Goal: Information Seeking & Learning: Learn about a topic

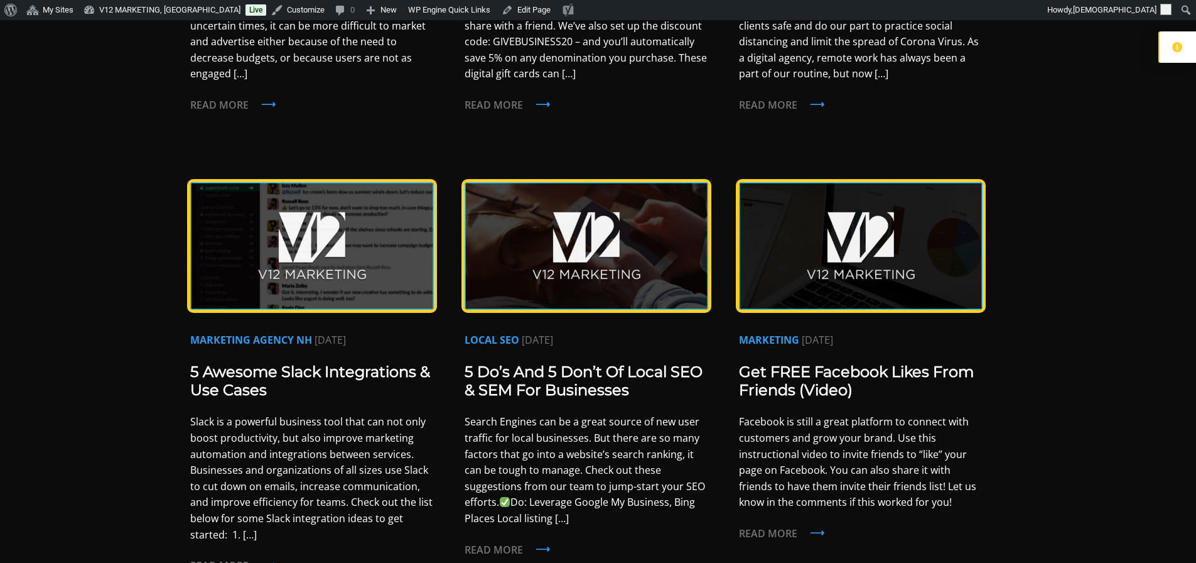
scroll to position [565, 0]
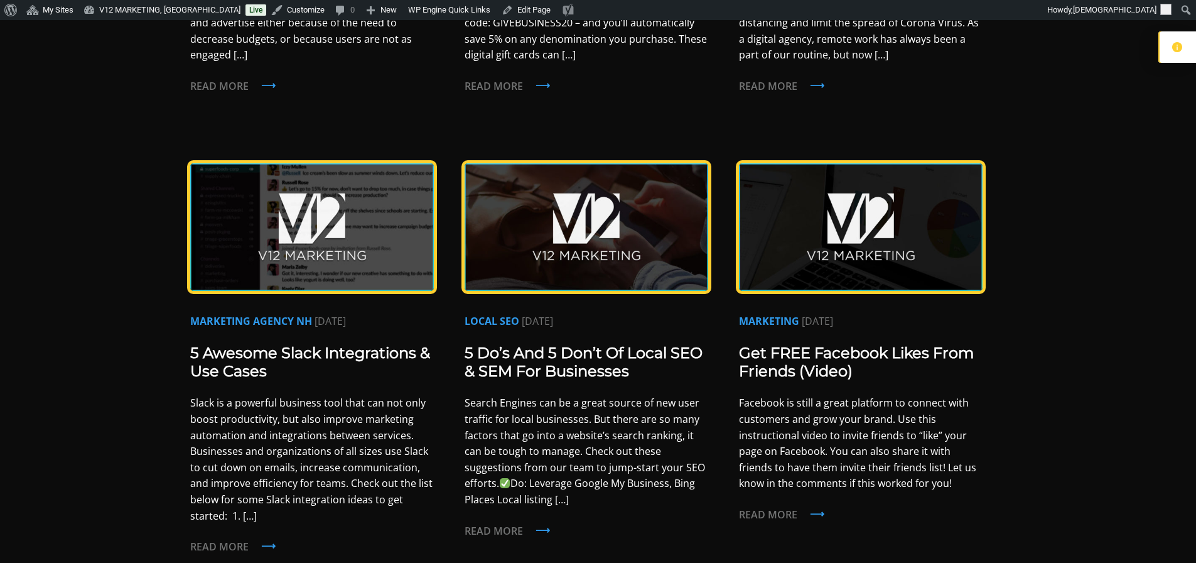
click at [127, 136] on div "News & Insights News & Insights Local SEO [DATE] NH Businesses Get a FREE Conco…" at bounding box center [598, 304] width 1196 height 1698
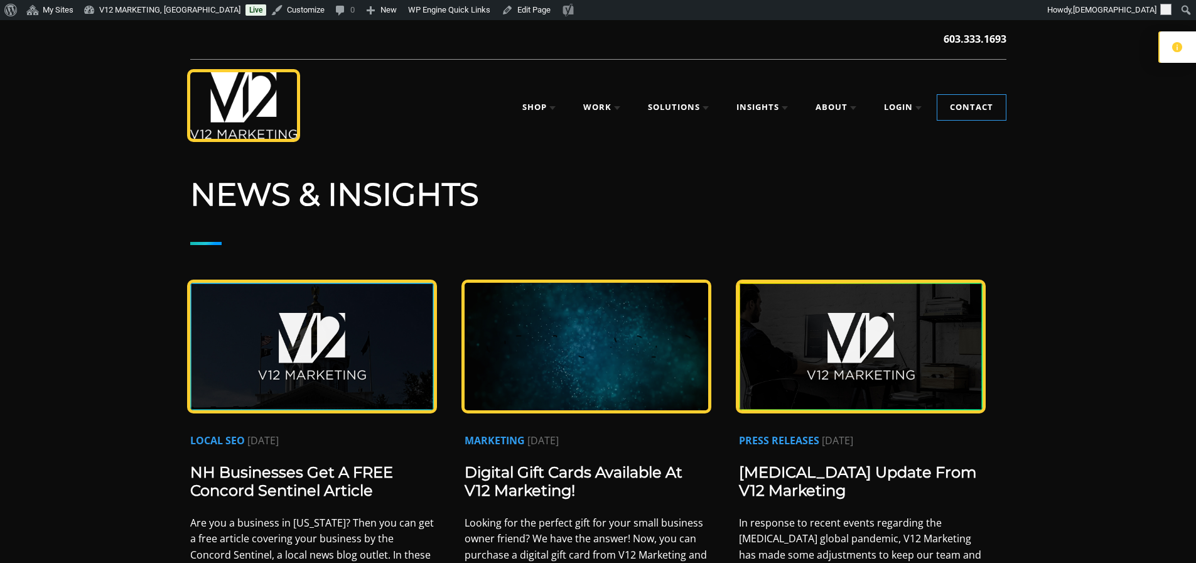
scroll to position [0, 0]
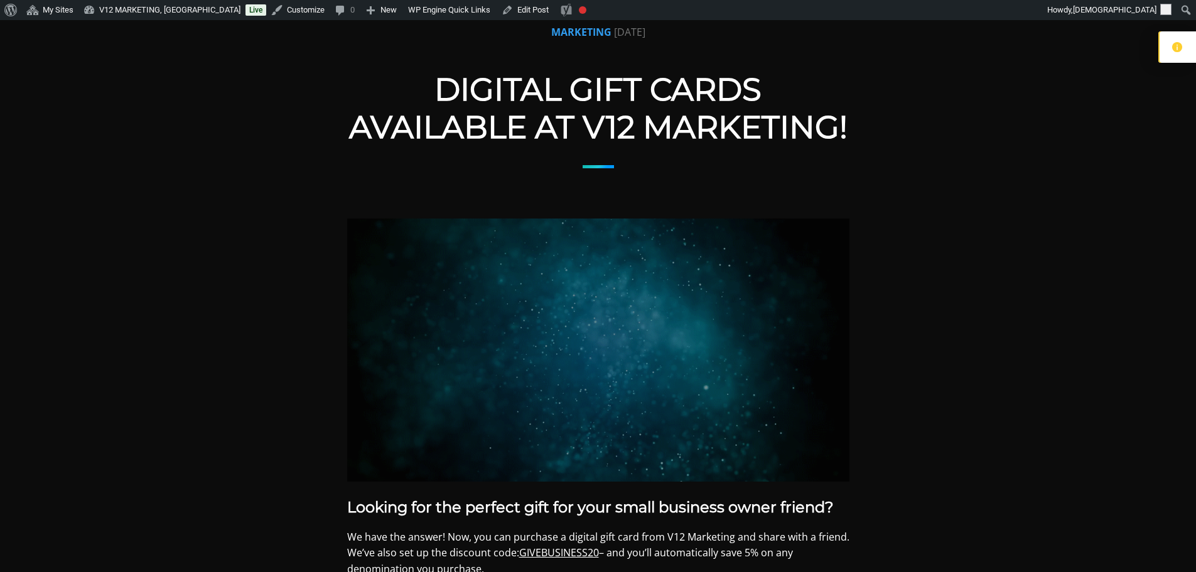
scroll to position [12, 0]
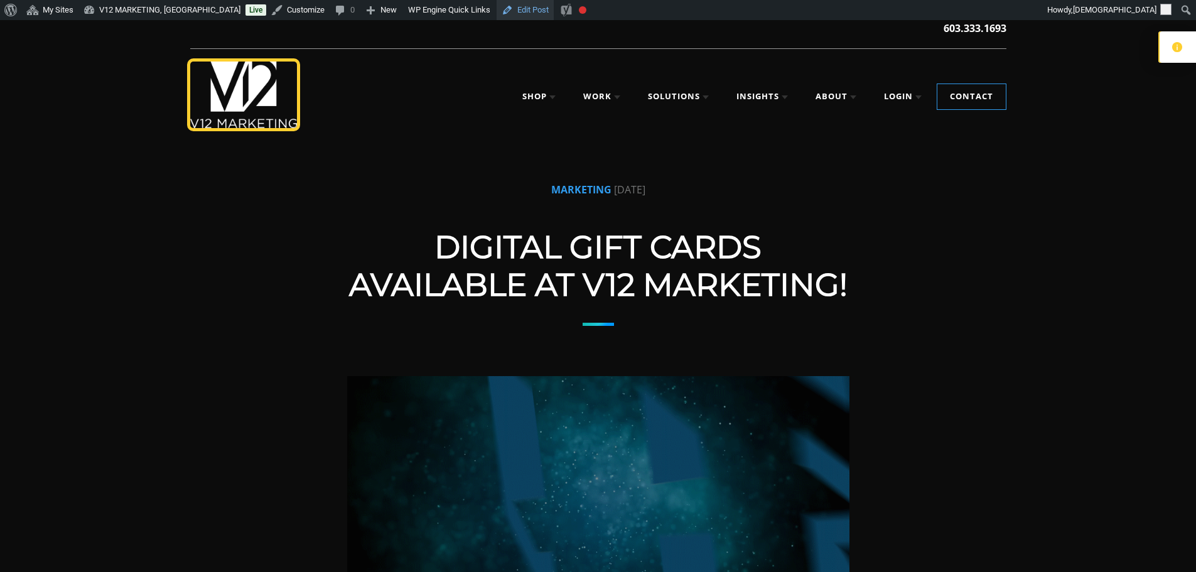
click at [497, 14] on link "Edit Post" at bounding box center [525, 10] width 57 height 20
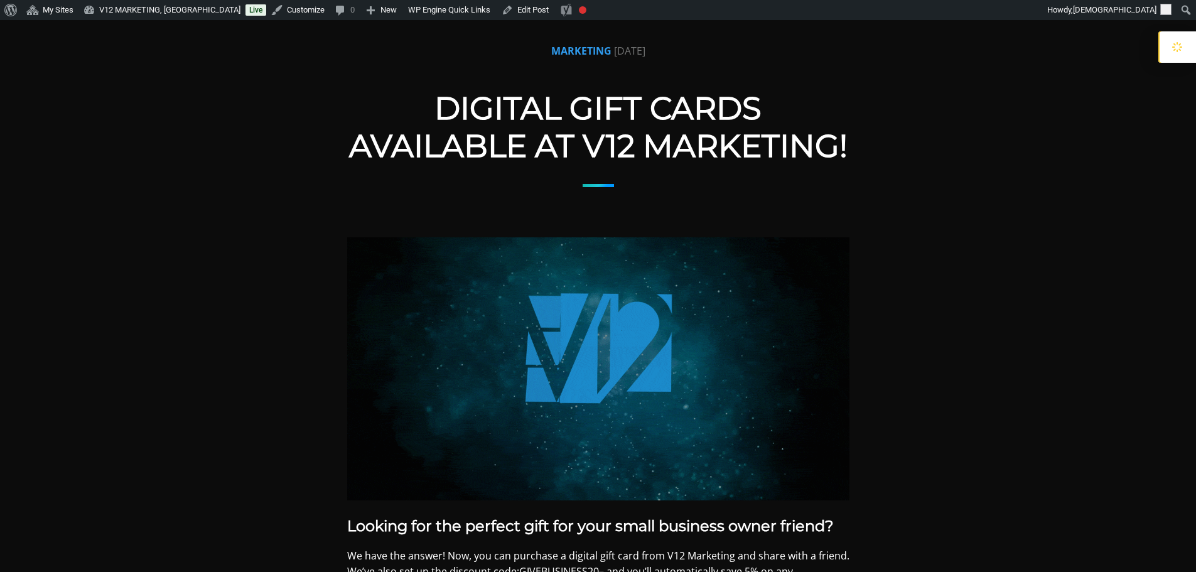
scroll to position [188, 0]
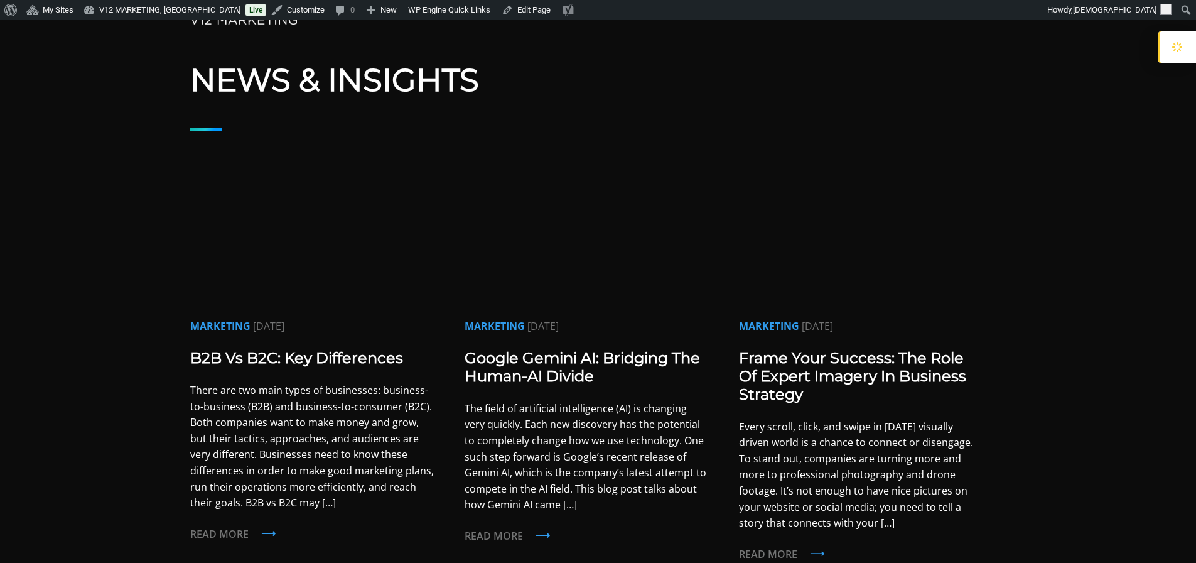
scroll to position [188, 0]
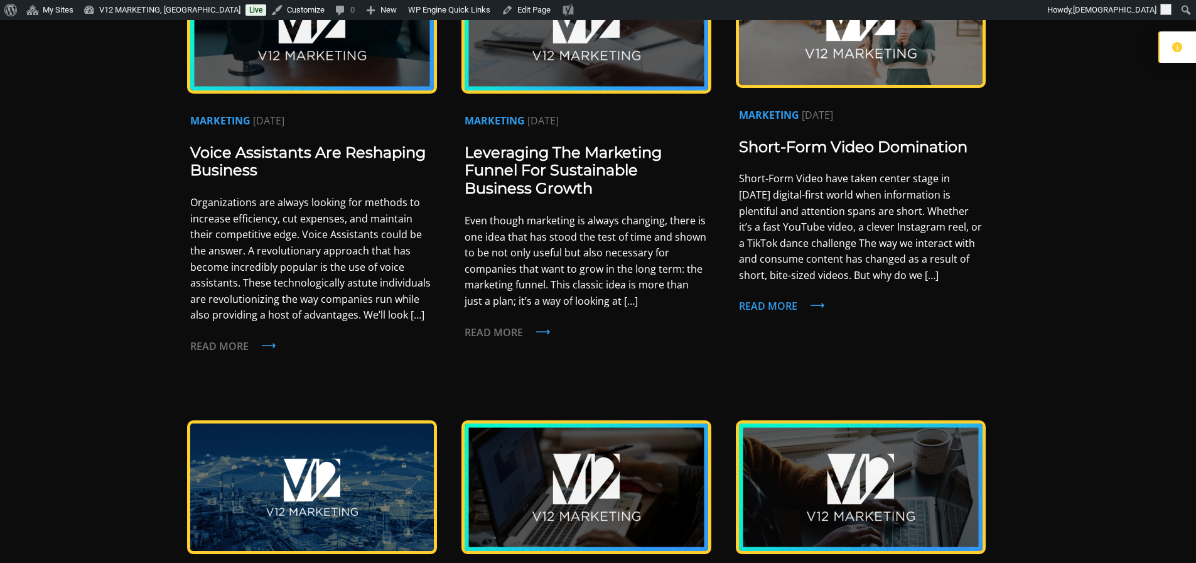
scroll to position [942, 0]
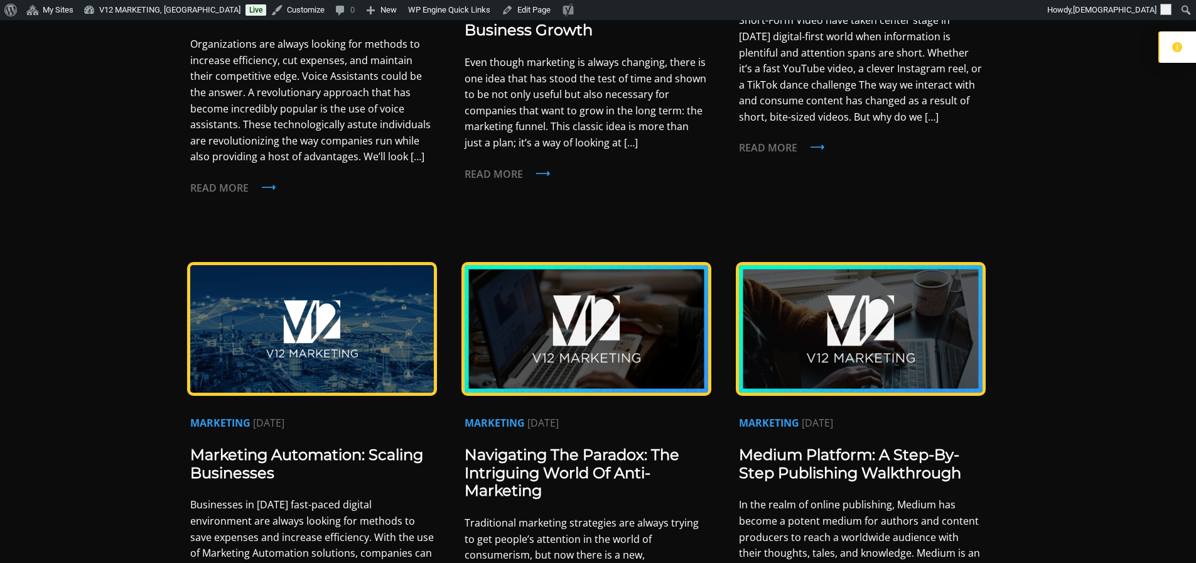
click at [375, 357] on img at bounding box center [312, 328] width 244 height 127
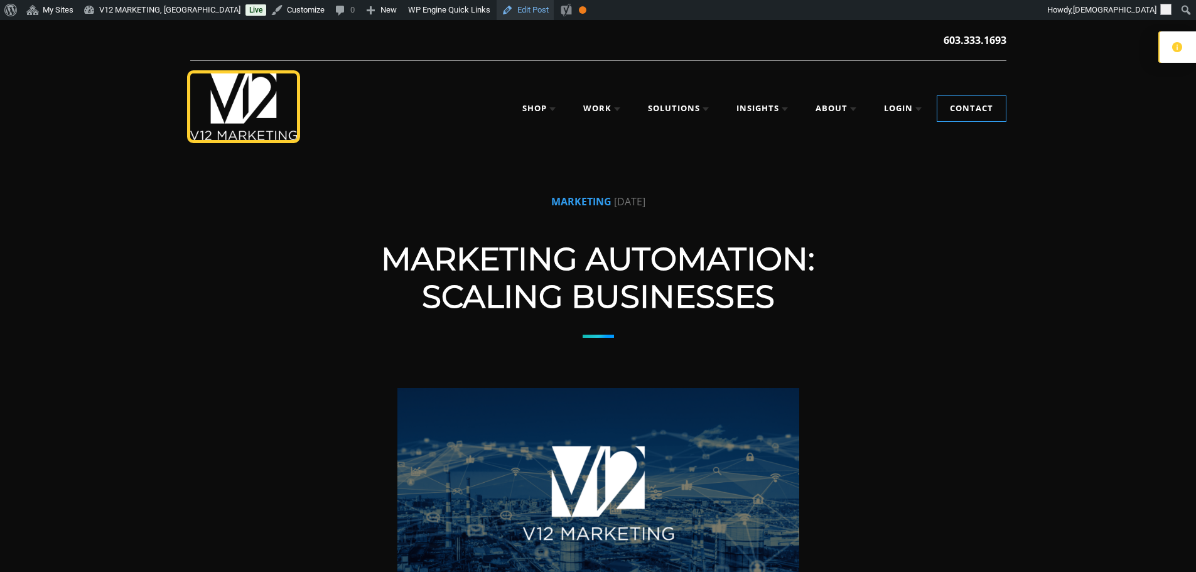
click at [497, 8] on link "Edit Post" at bounding box center [525, 10] width 57 height 20
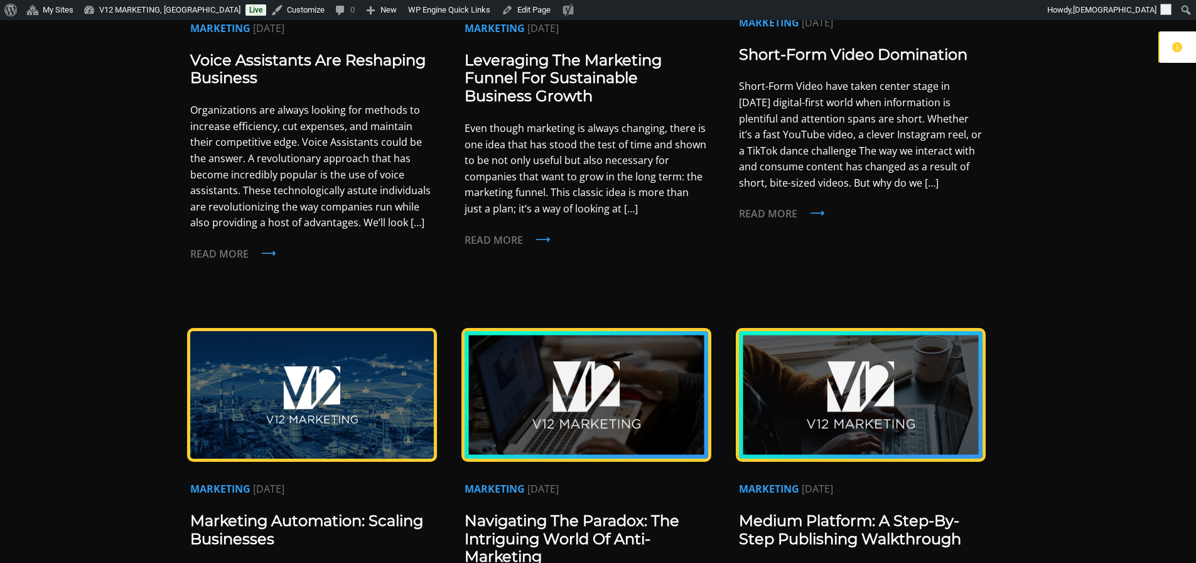
scroll to position [942, 0]
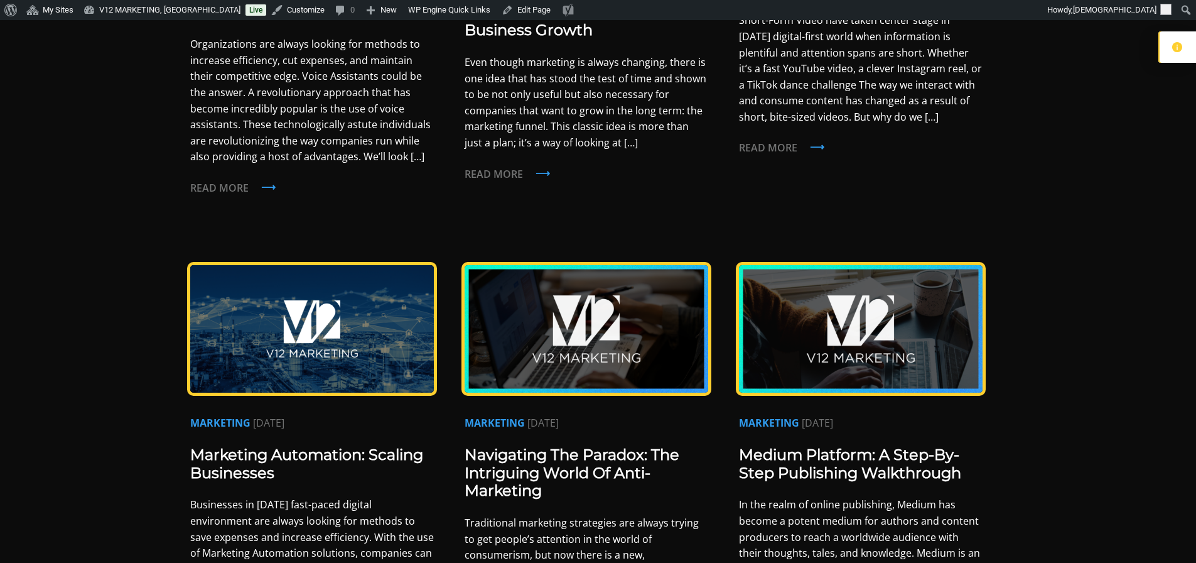
click at [333, 328] on img at bounding box center [312, 328] width 244 height 127
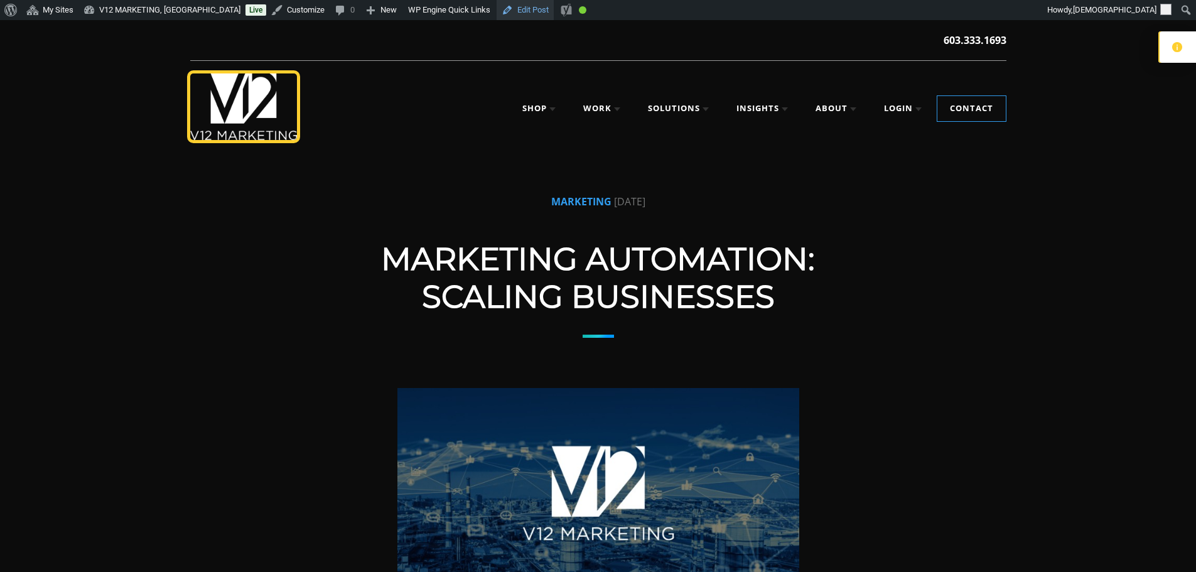
click at [497, 13] on link "Edit Post" at bounding box center [525, 10] width 57 height 20
click at [508, 15] on link "Edit Post" at bounding box center [525, 10] width 57 height 20
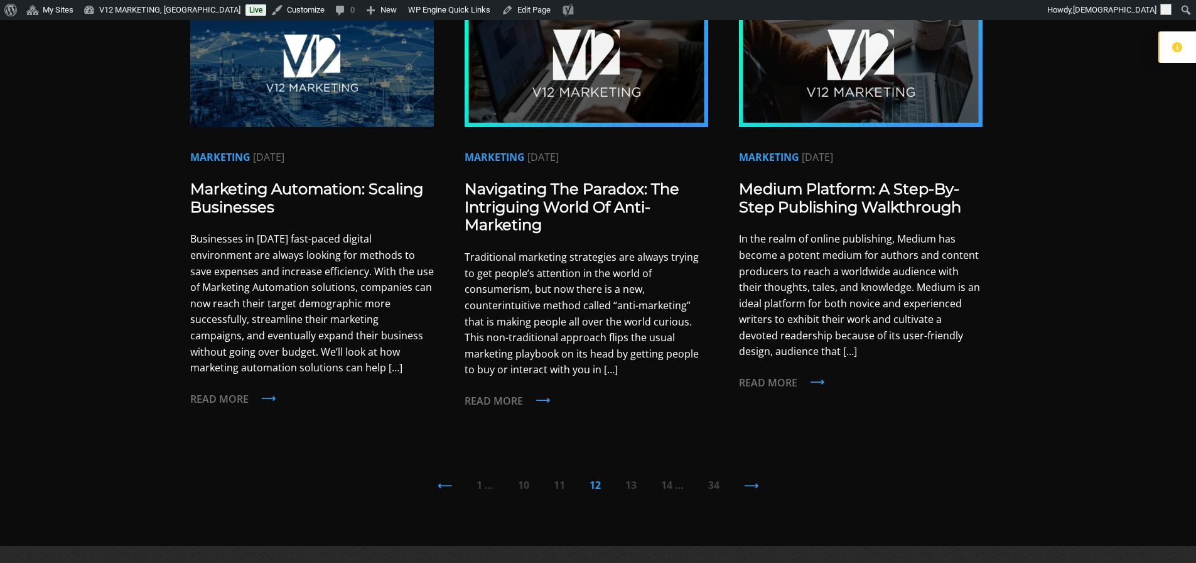
scroll to position [1309, 0]
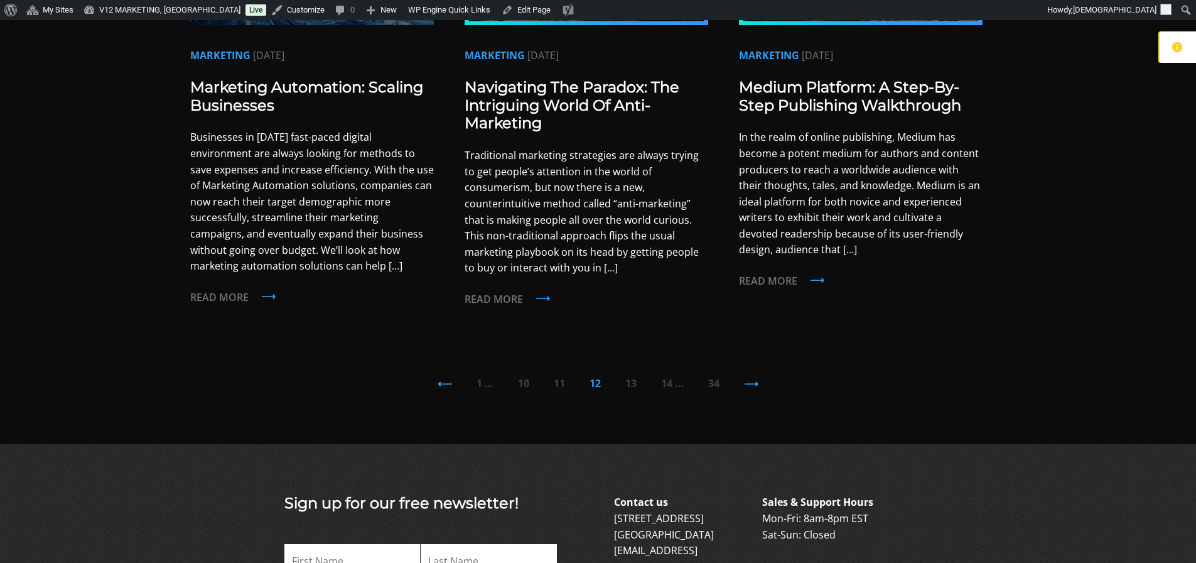
click at [634, 381] on link "13" at bounding box center [630, 383] width 11 height 14
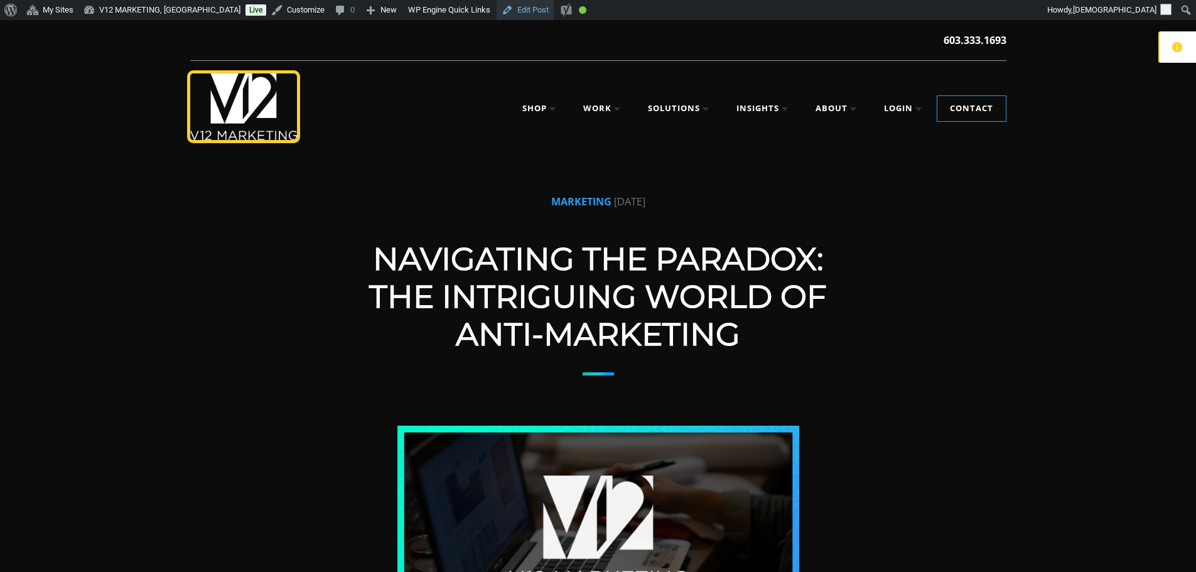
click at [502, 16] on link "Edit Post" at bounding box center [525, 10] width 57 height 20
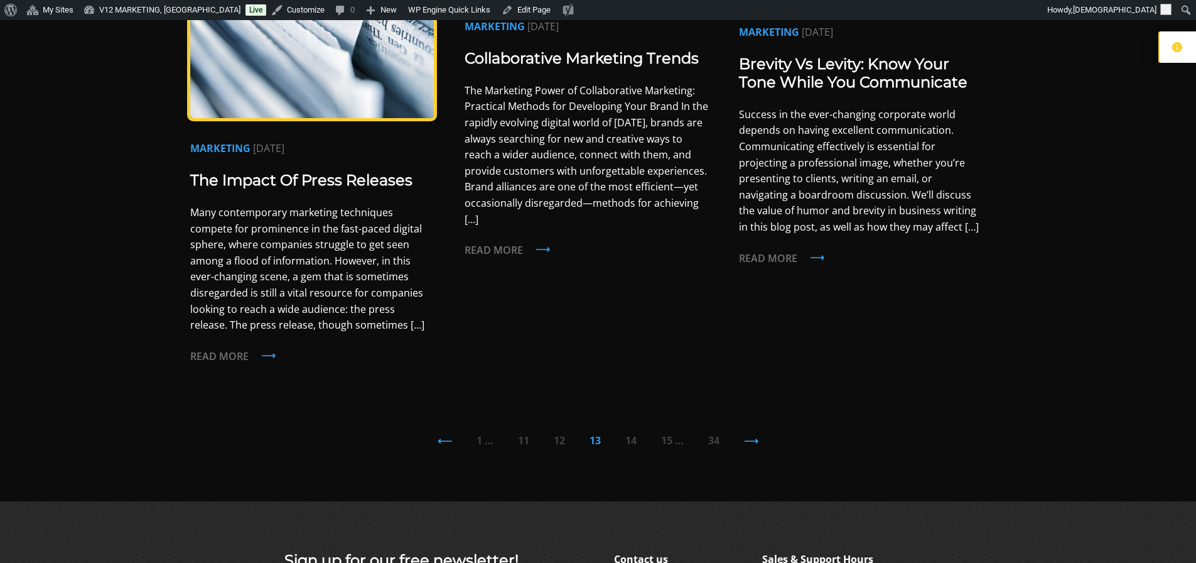
scroll to position [1382, 0]
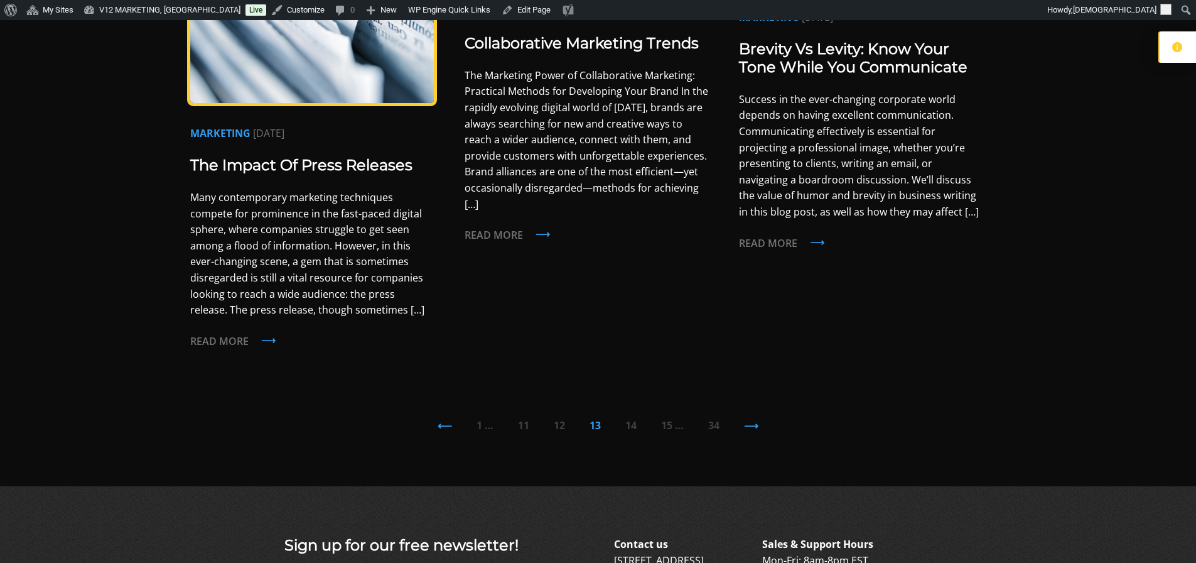
click at [633, 418] on link "14" at bounding box center [630, 425] width 11 height 14
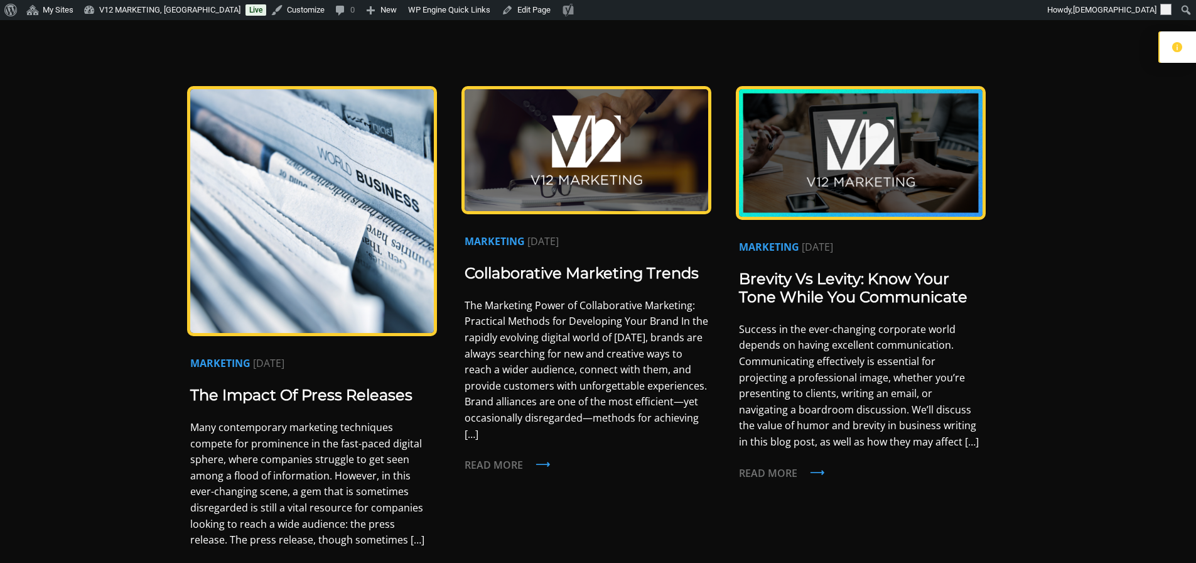
scroll to position [1068, 0]
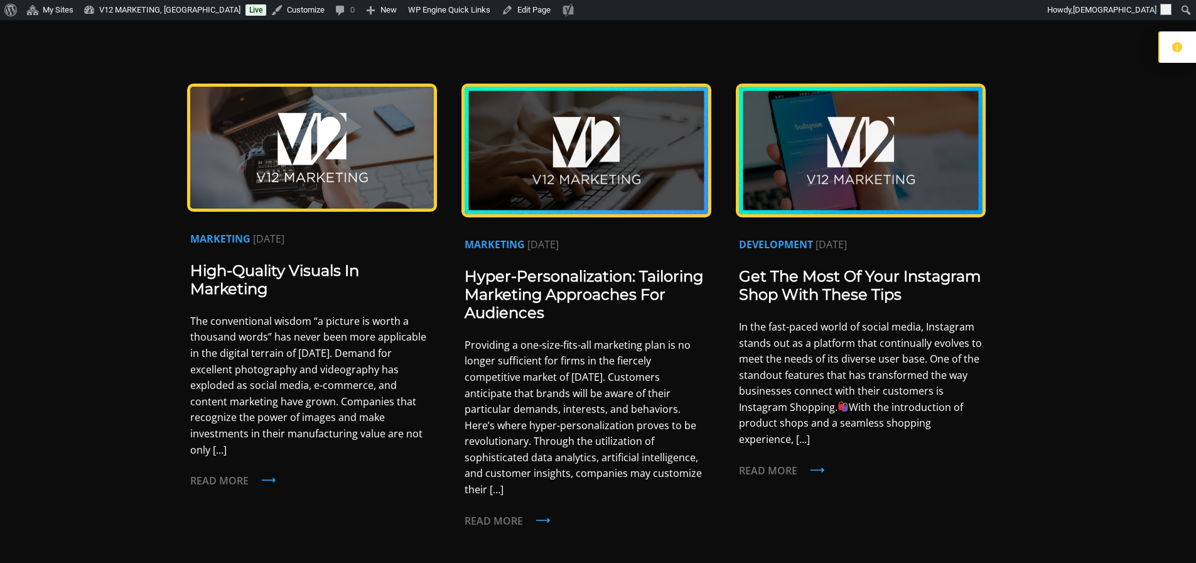
scroll to position [1193, 0]
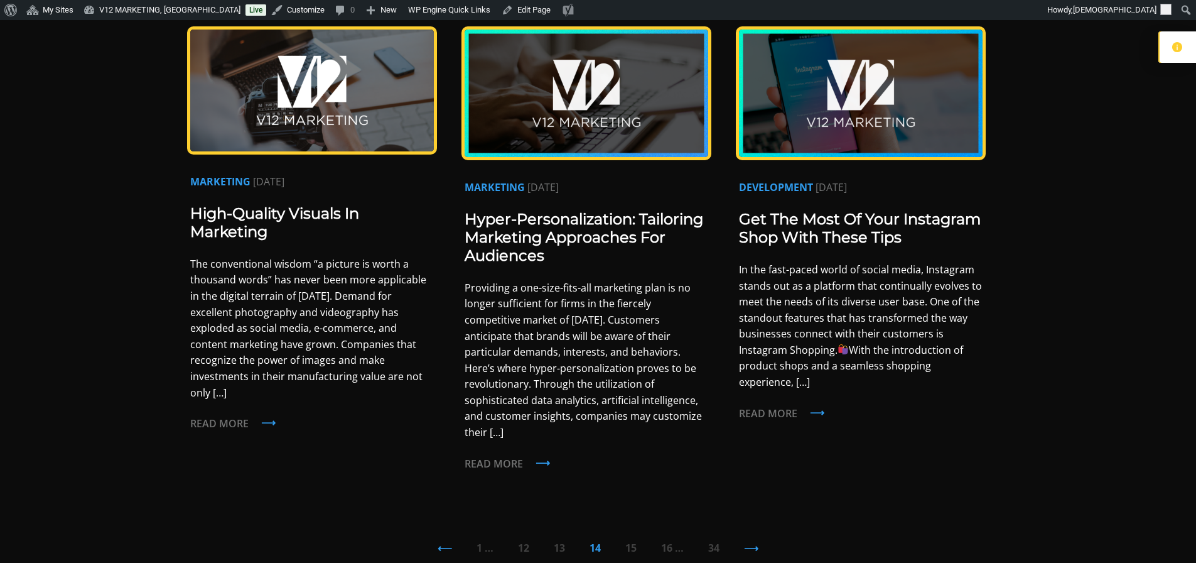
click at [475, 540] on div "⟵ 1 … 12 13 14 15 16 … 34 ⟶" at bounding box center [598, 547] width 816 height 15
click at [476, 540] on div "⟵ 1 … 12 13 14 15 16 … 34 ⟶" at bounding box center [598, 547] width 816 height 15
click at [480, 541] on link "1" at bounding box center [480, 548] width 6 height 14
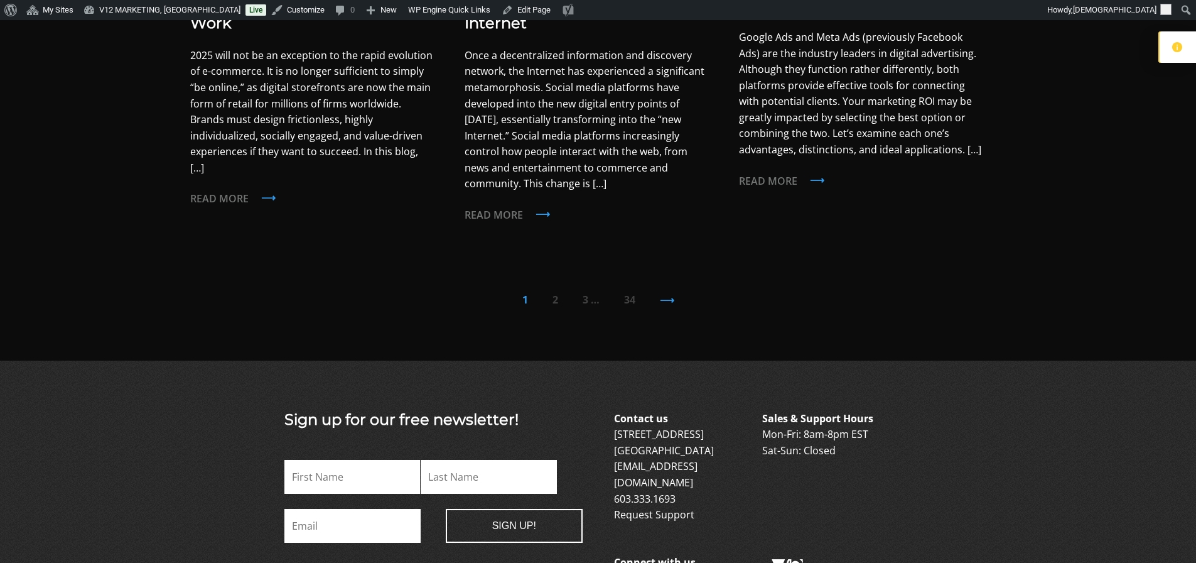
scroll to position [1444, 0]
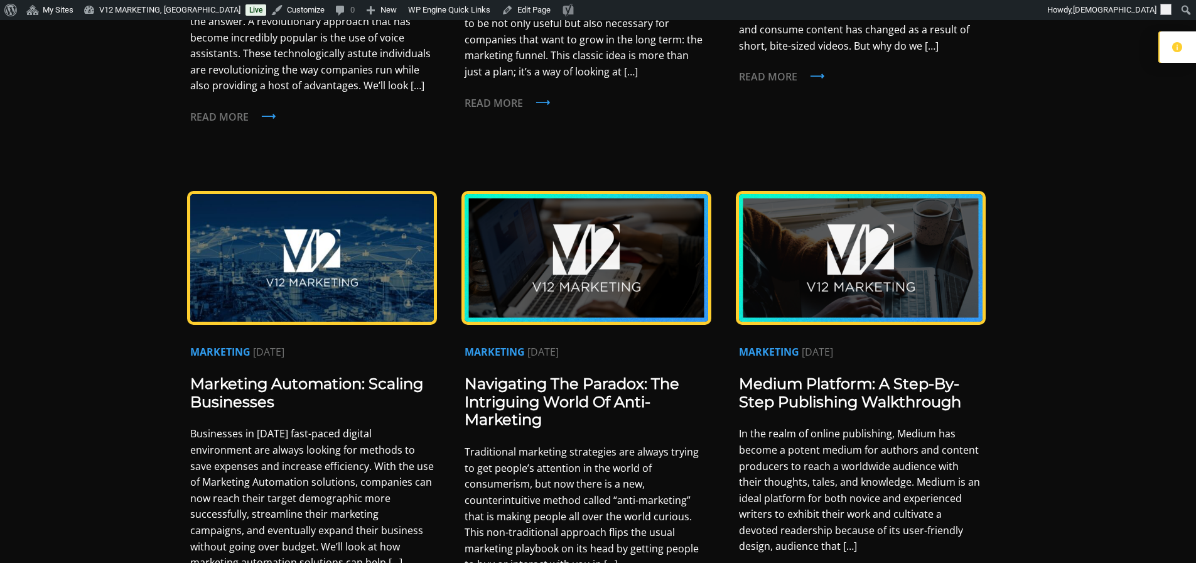
scroll to position [1005, 0]
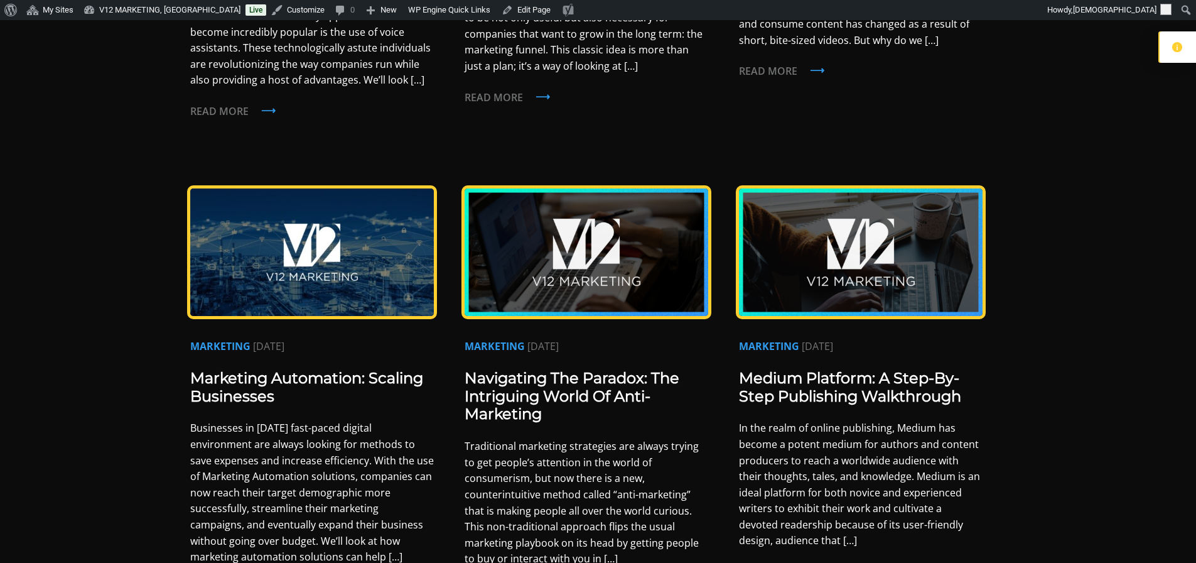
scroll to position [1130, 0]
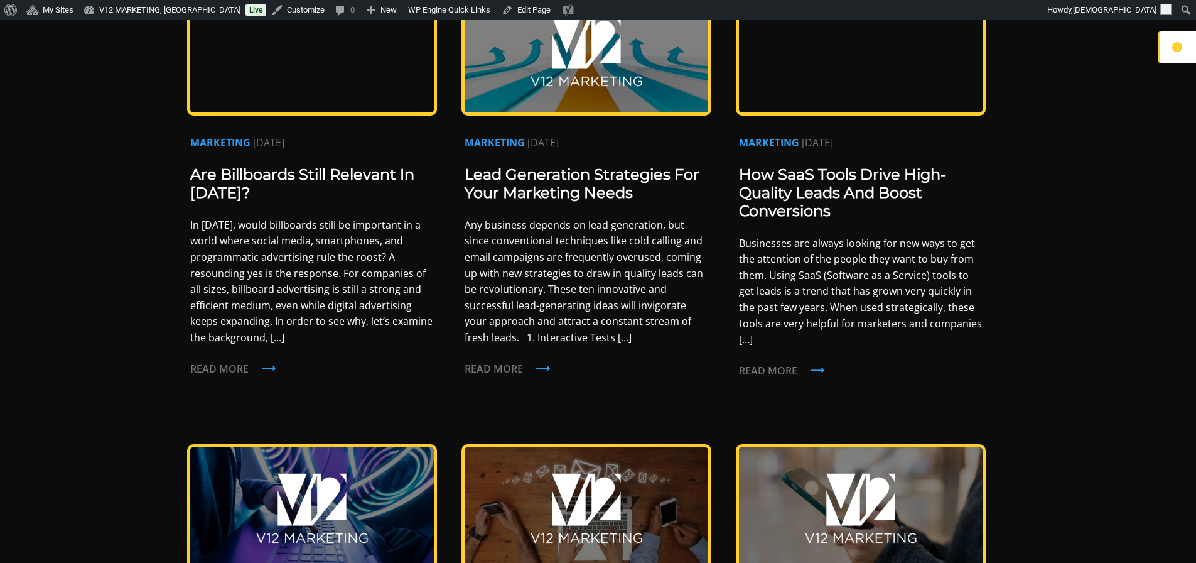
scroll to position [502, 0]
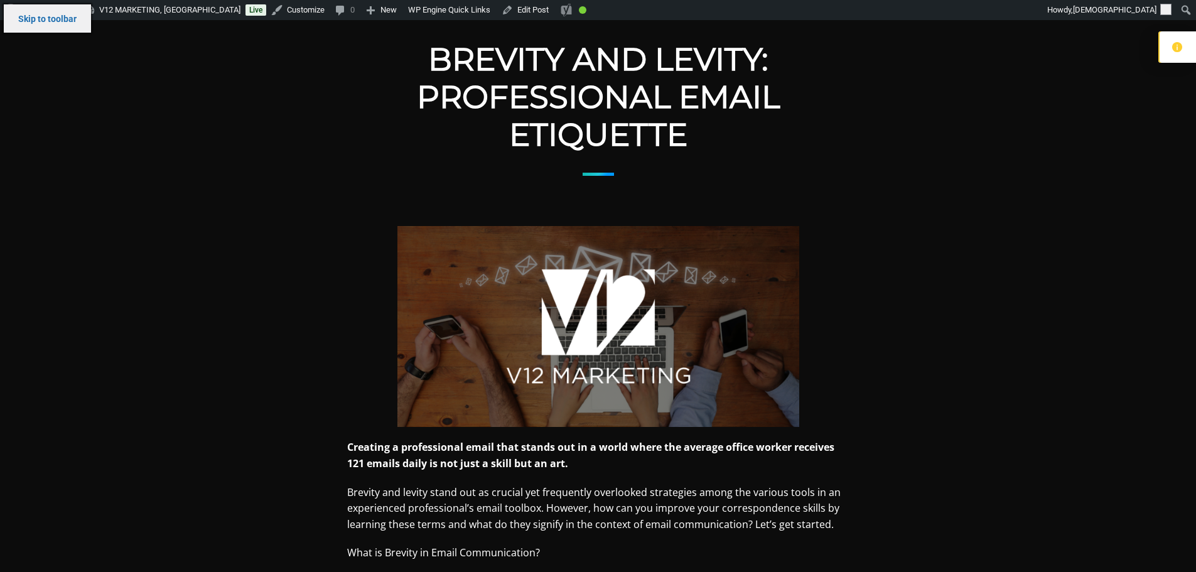
scroll to position [126, 0]
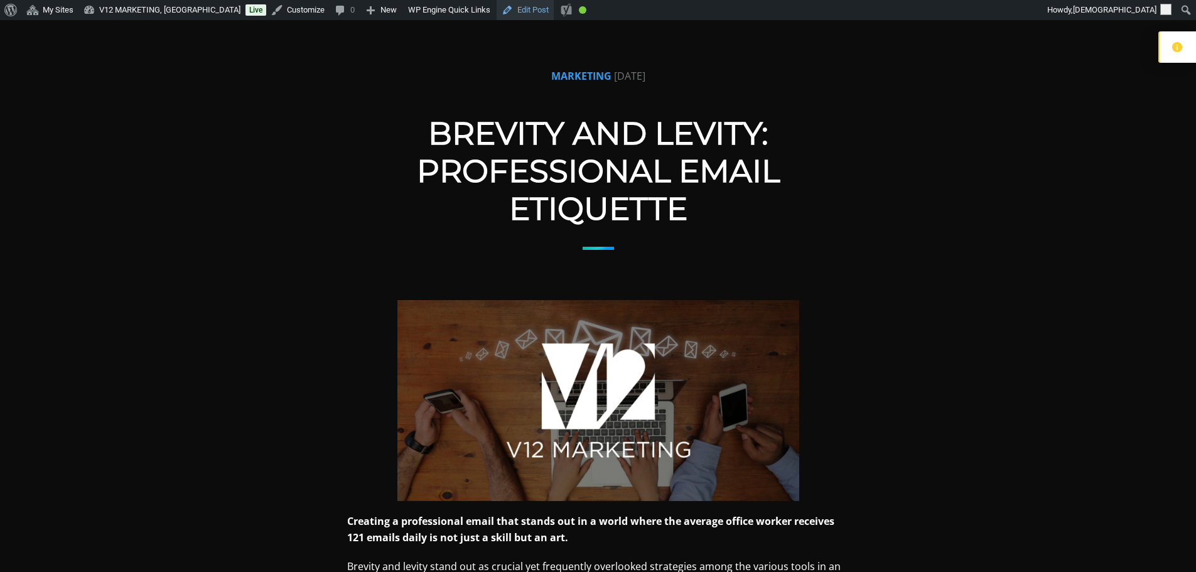
click at [501, 9] on link "Edit Post" at bounding box center [525, 10] width 57 height 20
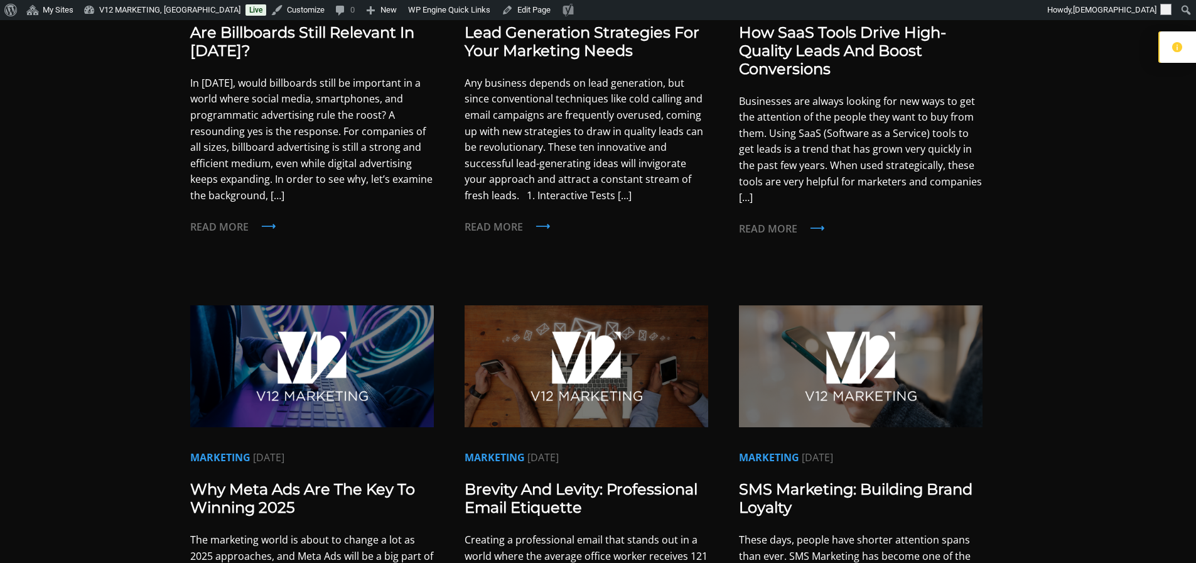
scroll to position [502, 0]
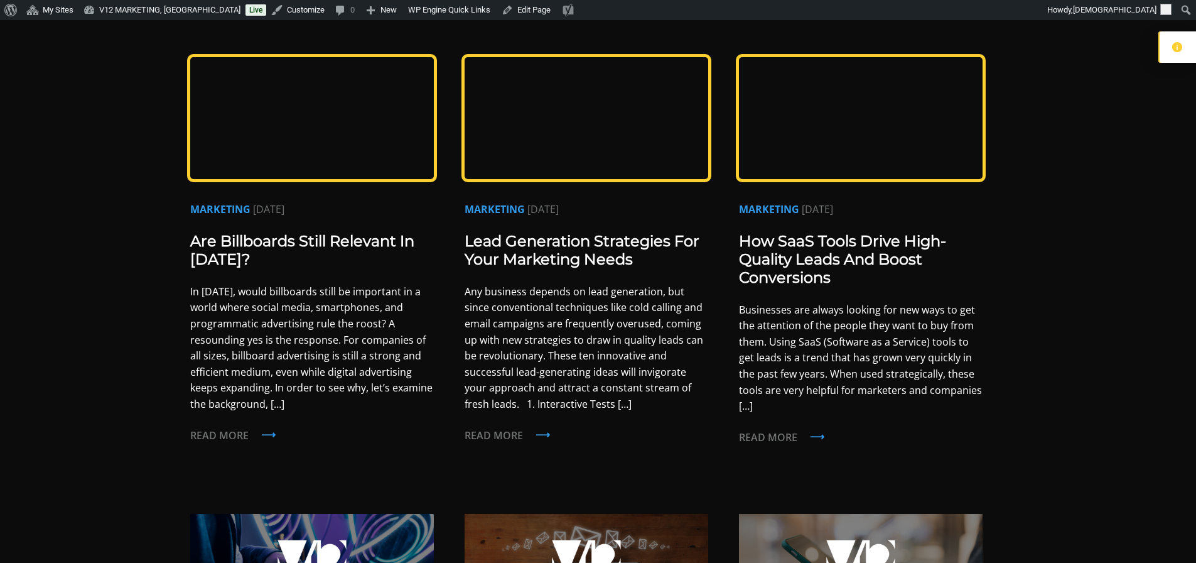
scroll to position [187, 0]
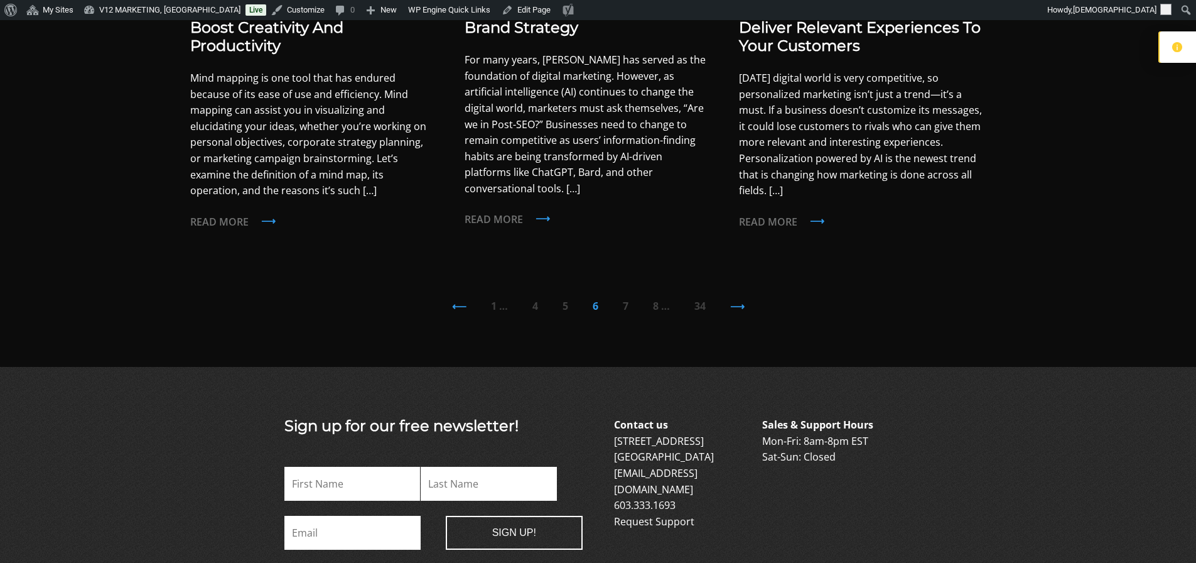
scroll to position [1538, 0]
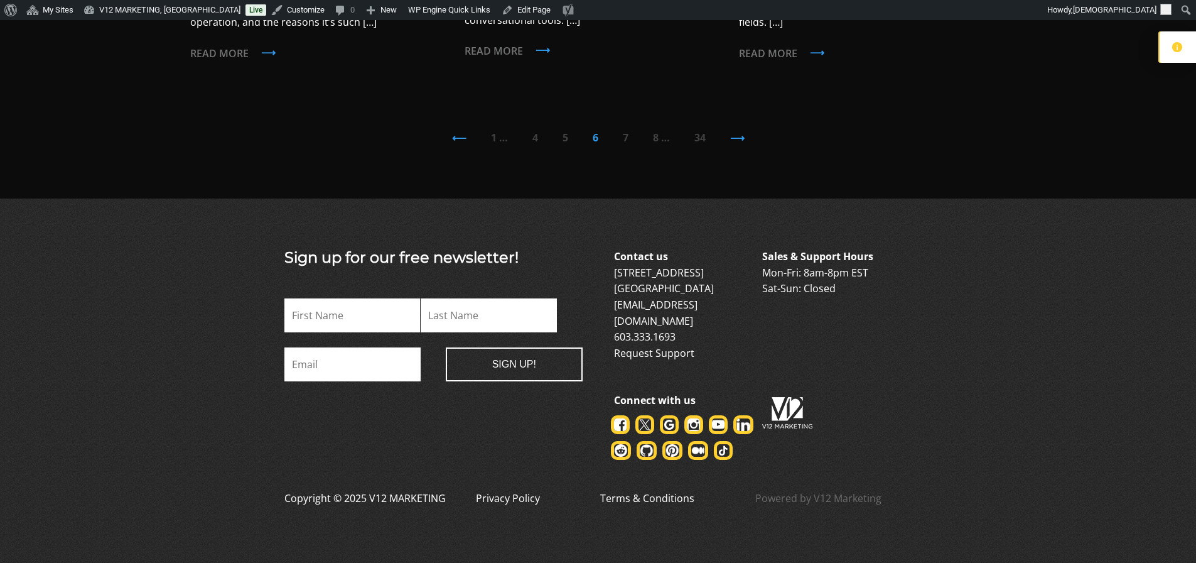
click at [571, 376] on div "Sign up for our free newsletter! X/Twitter This field is for validation purpose…" at bounding box center [433, 355] width 298 height 212
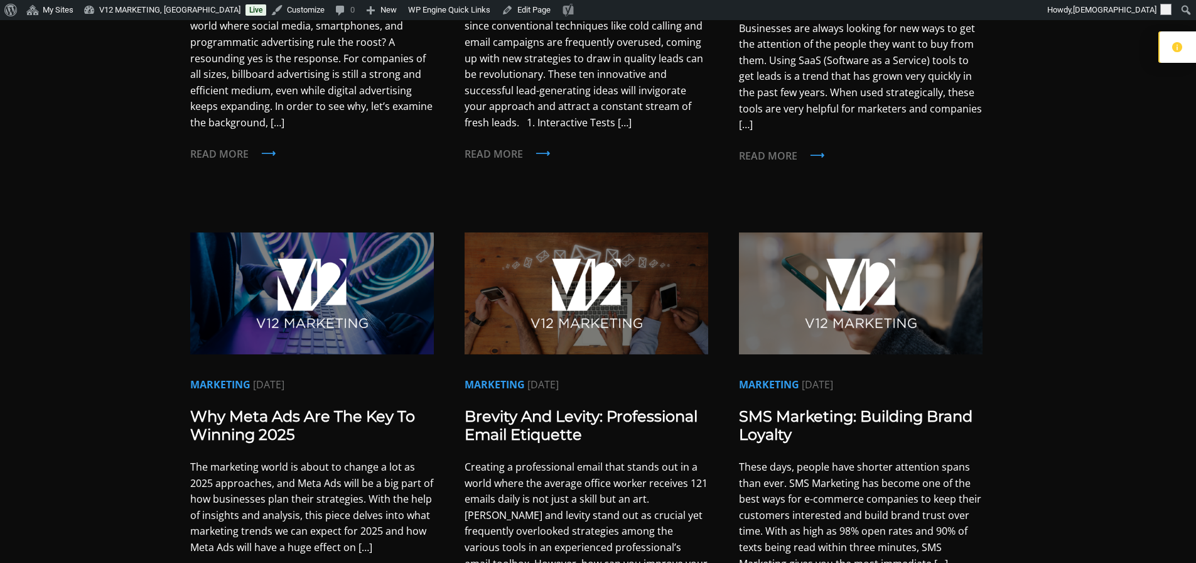
scroll to position [470, 0]
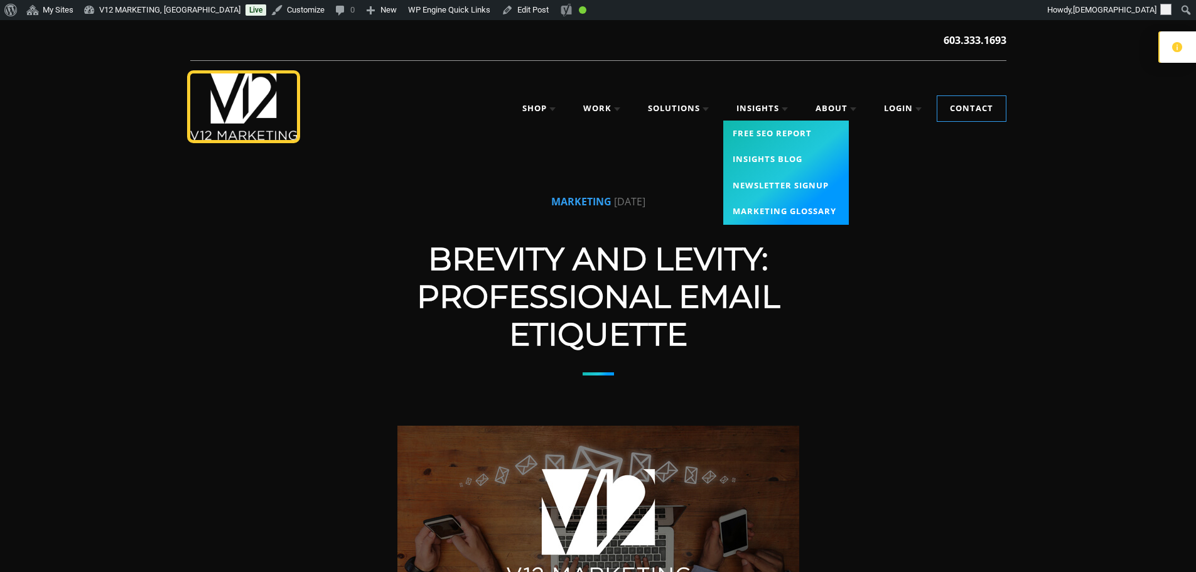
click at [762, 114] on link "Insights" at bounding box center [762, 108] width 77 height 25
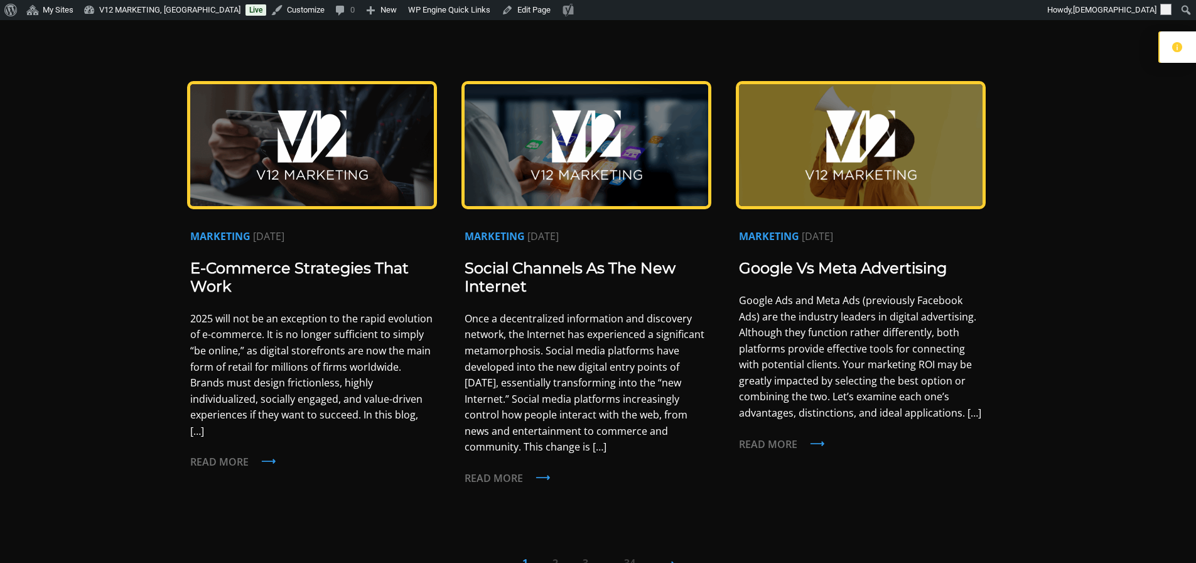
scroll to position [1193, 0]
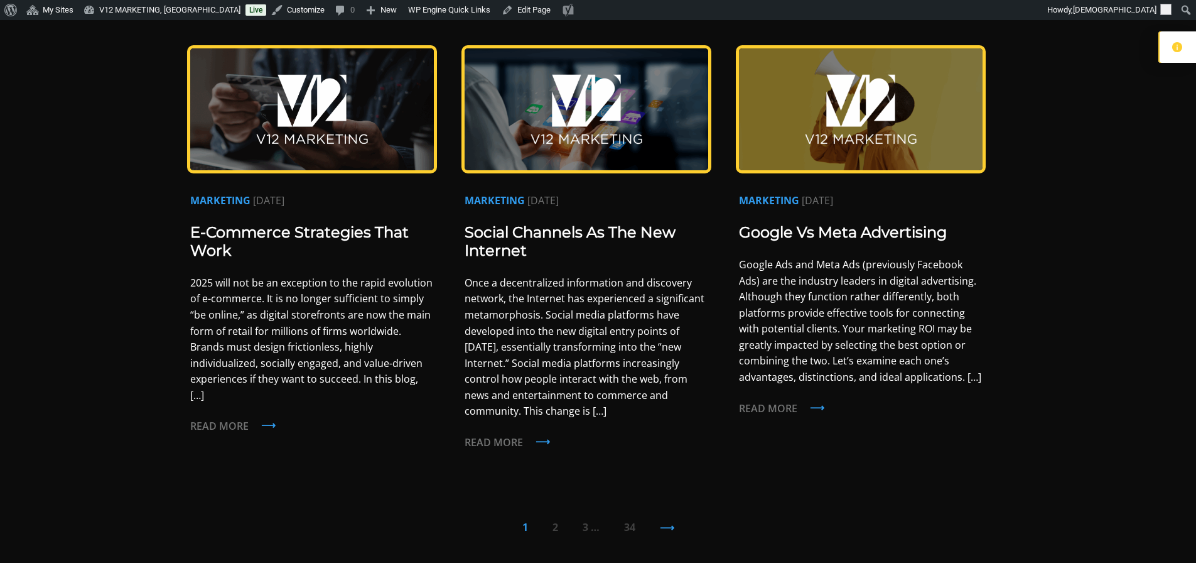
click at [584, 520] on link "3" at bounding box center [586, 527] width 6 height 14
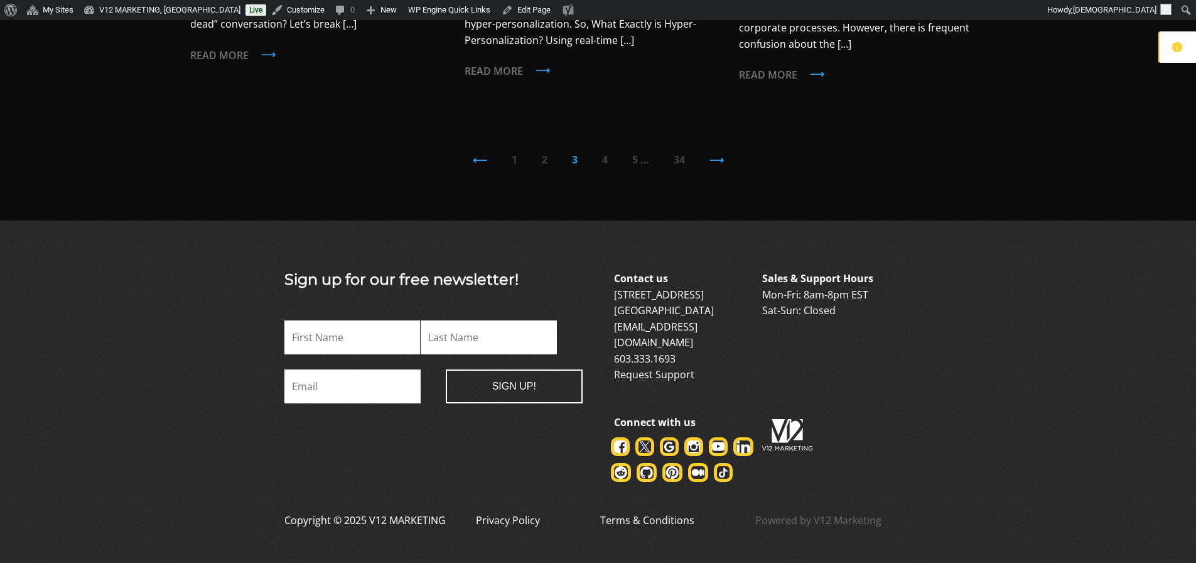
scroll to position [1490, 0]
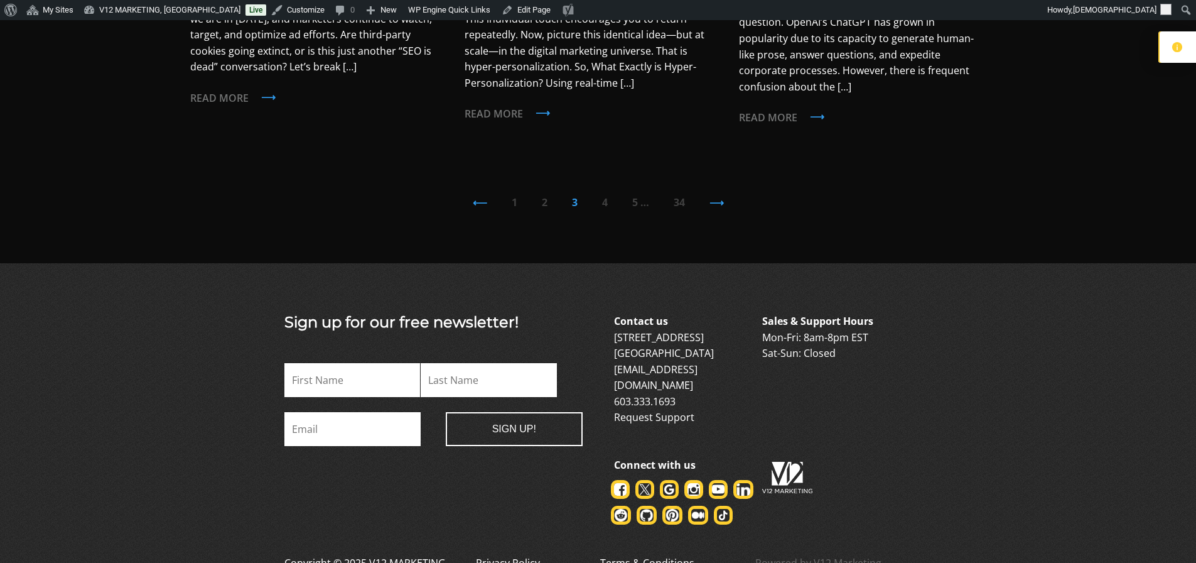
click at [636, 195] on link "5" at bounding box center [635, 202] width 6 height 14
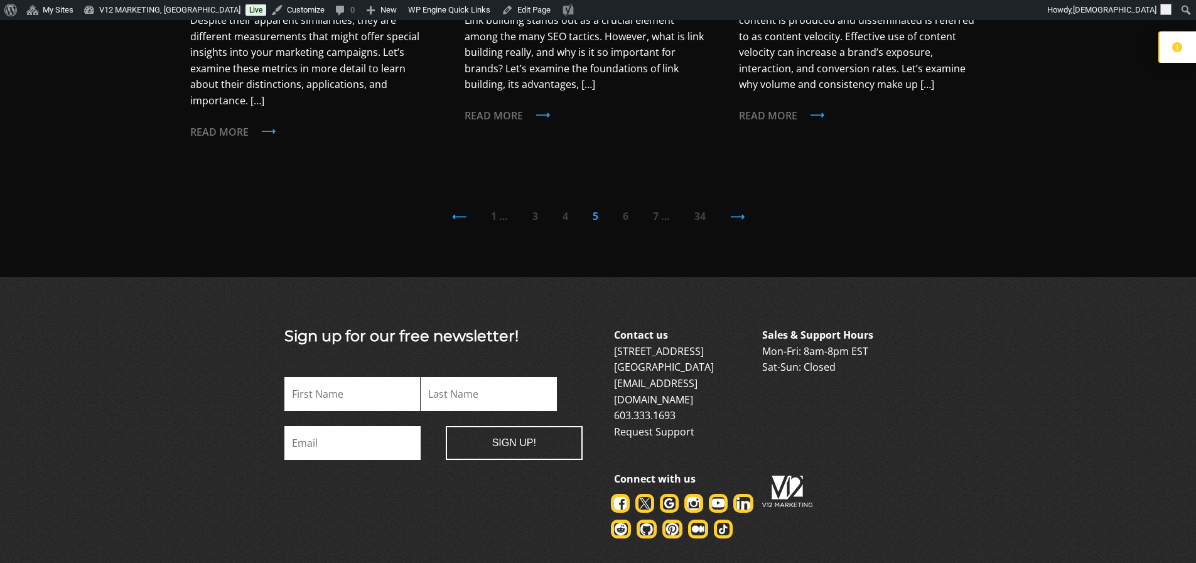
scroll to position [1507, 0]
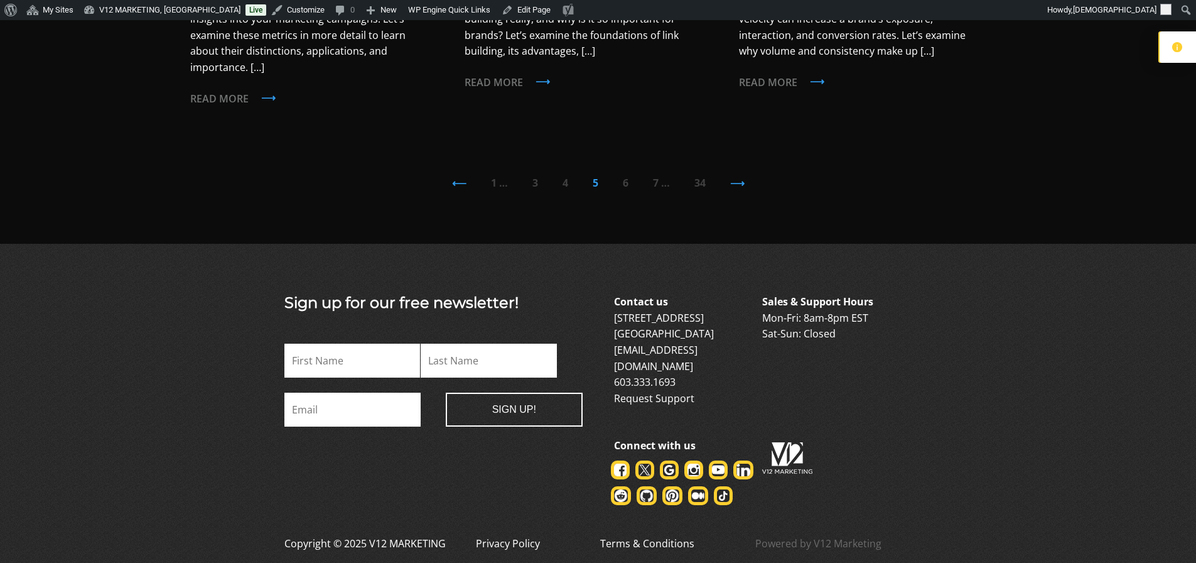
click at [621, 175] on div "⟵ 1 … 3 4 5 6 7 … 34 ⟶" at bounding box center [598, 182] width 816 height 15
click at [625, 176] on link "6" at bounding box center [626, 183] width 6 height 14
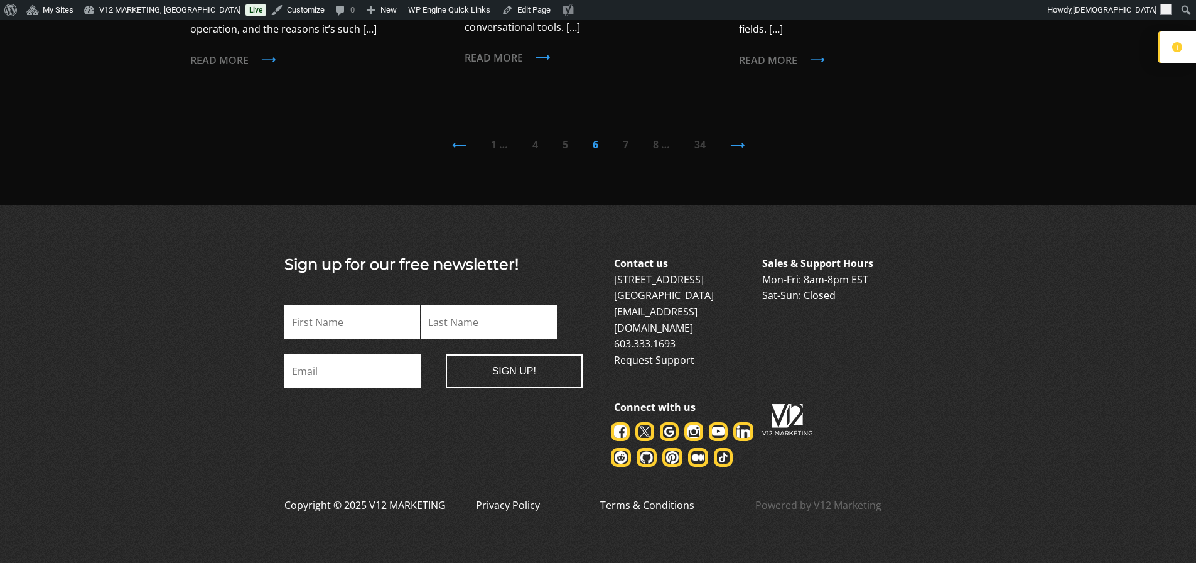
scroll to position [1538, 0]
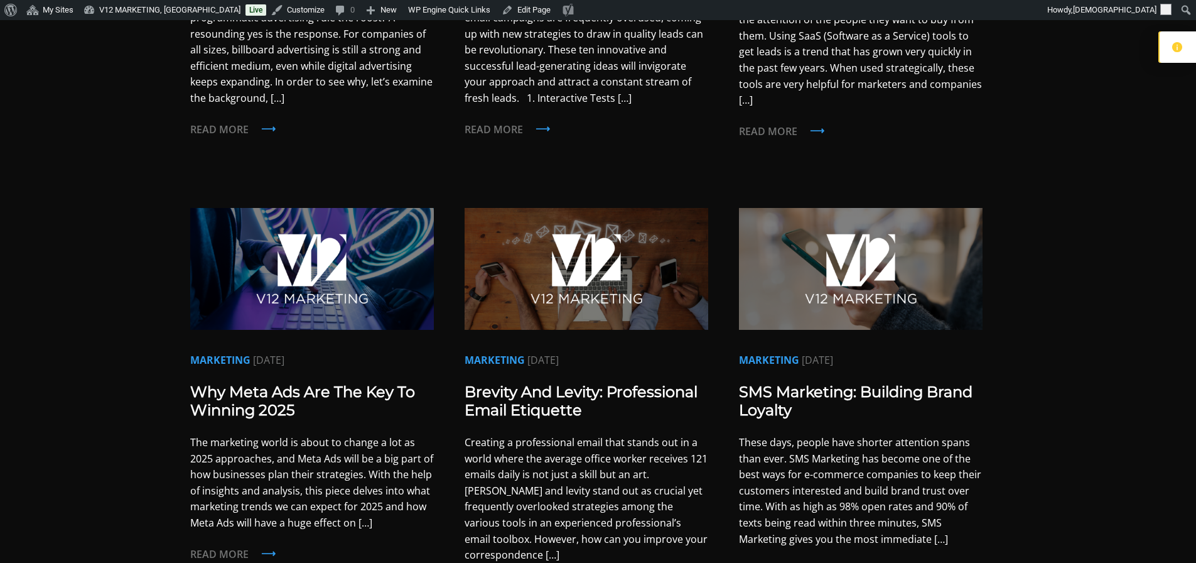
scroll to position [529, 0]
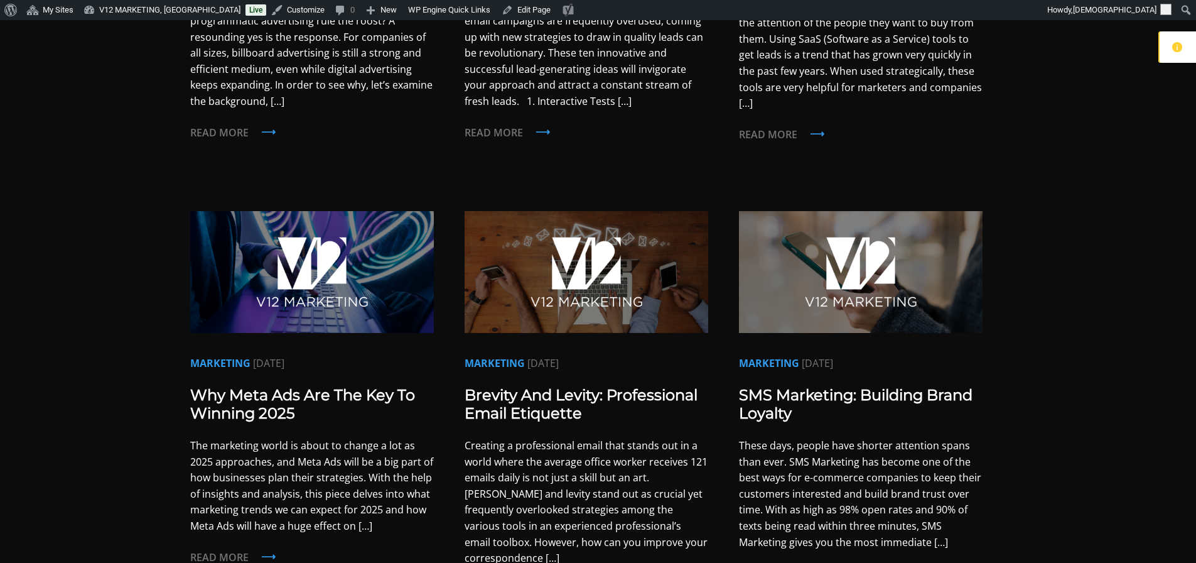
click at [637, 259] on img at bounding box center [587, 272] width 244 height 122
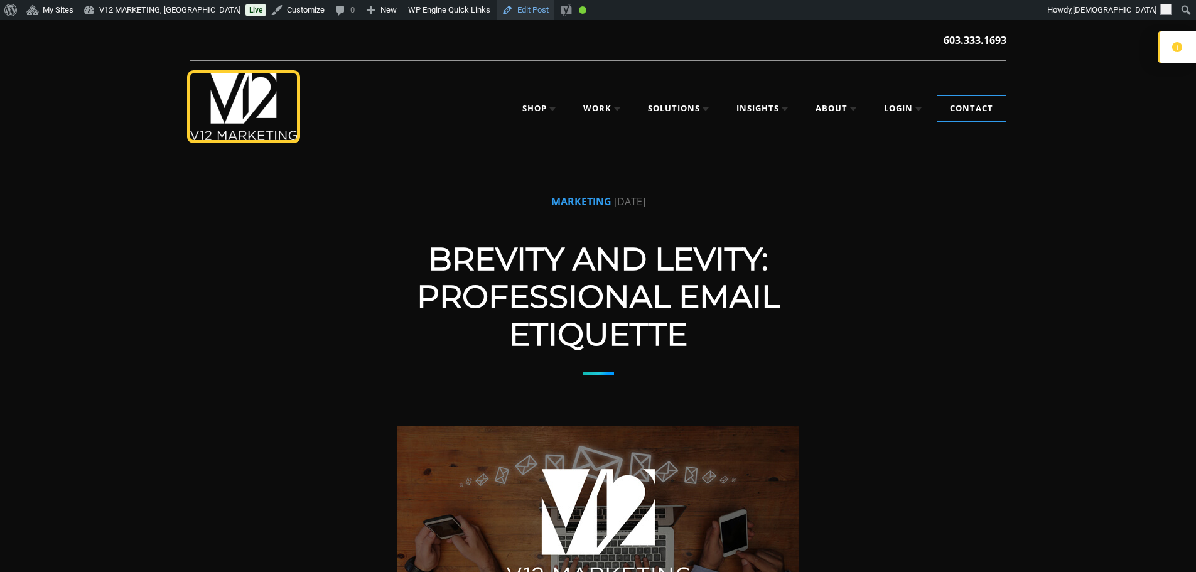
click at [503, 13] on link "Edit Post" at bounding box center [525, 10] width 57 height 20
click at [400, 215] on div "MARKETING [DATE]" at bounding box center [598, 209] width 502 height 31
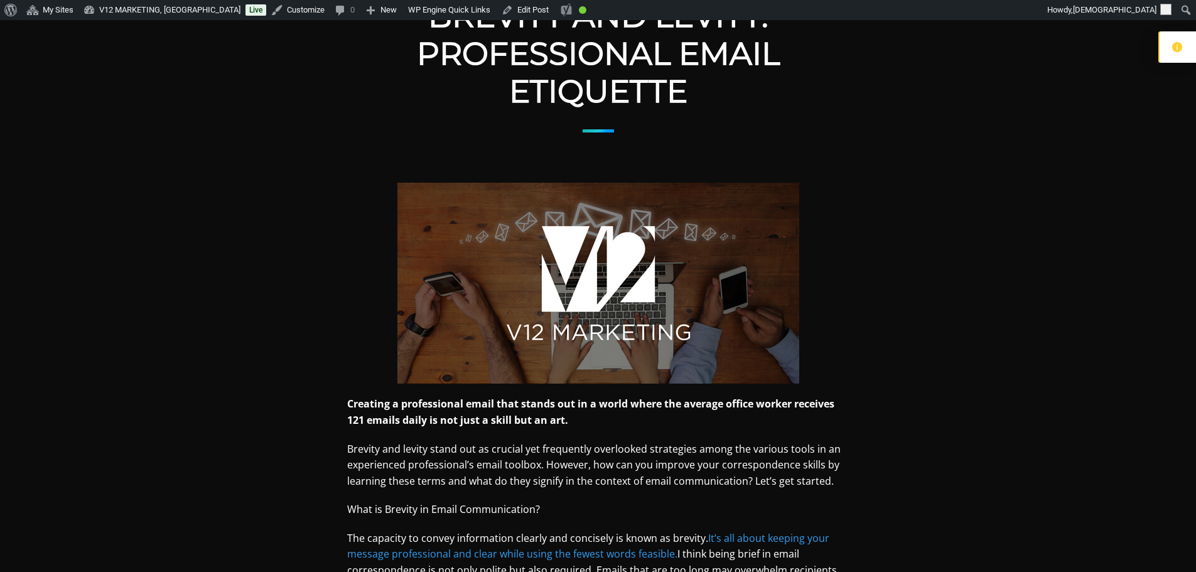
scroll to position [251, 0]
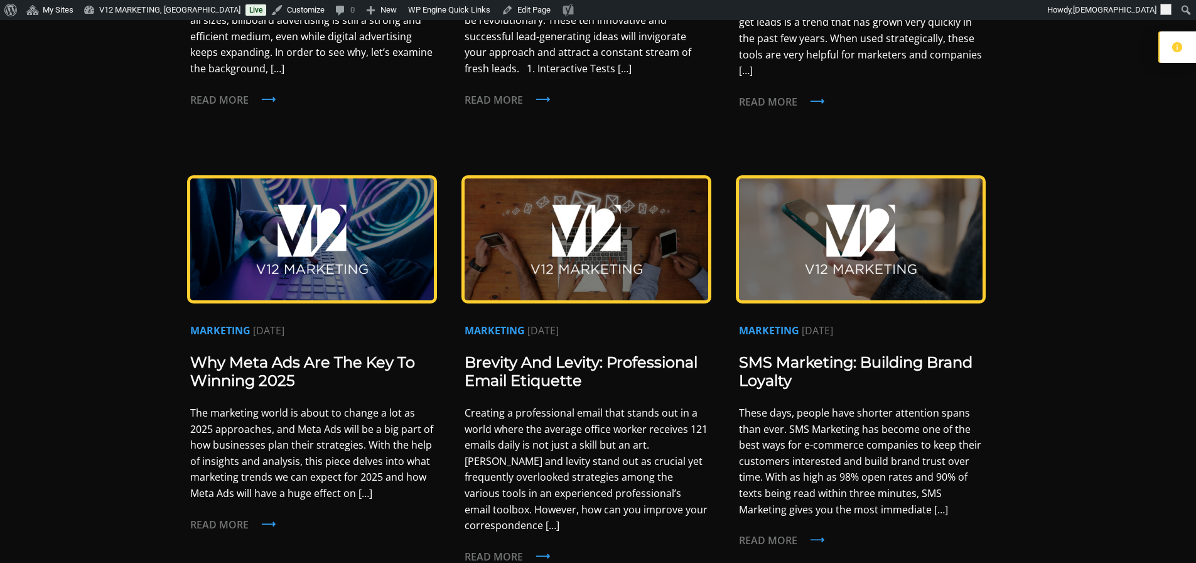
scroll to position [565, 0]
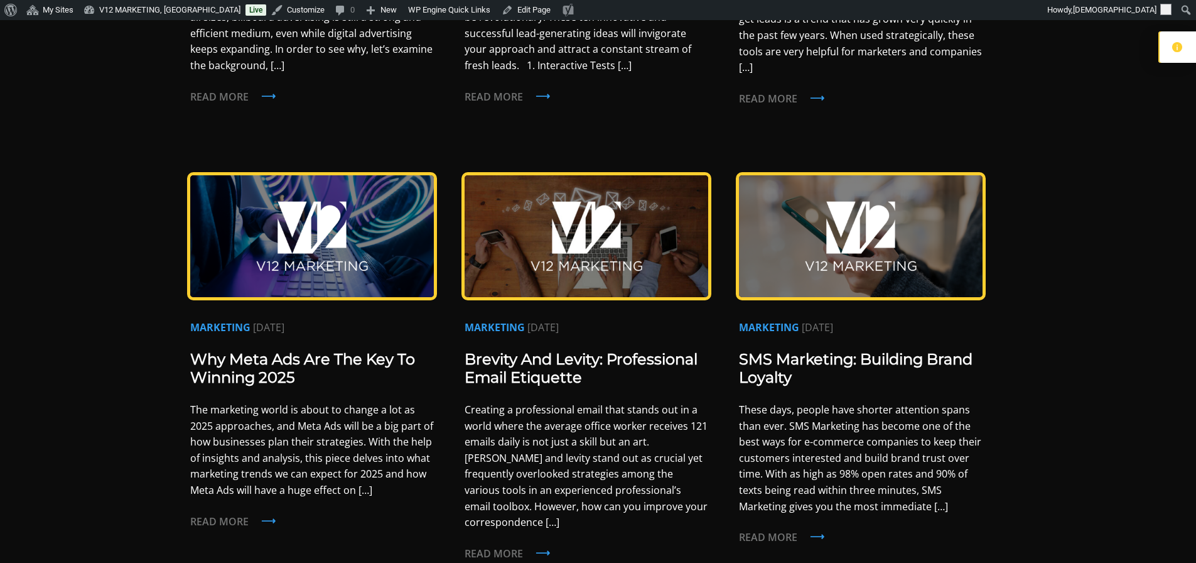
click at [1137, 183] on div "News & Insights News & Insights MARKETING Jan.08.2025 Are Billboards Still Rele…" at bounding box center [598, 313] width 1196 height 1716
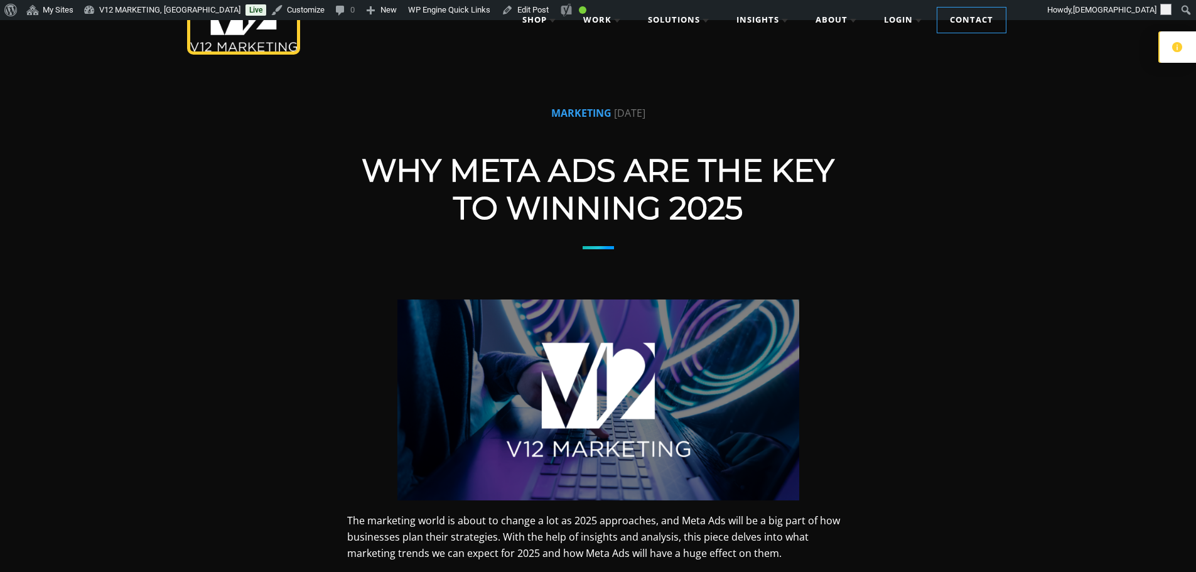
scroll to position [63, 0]
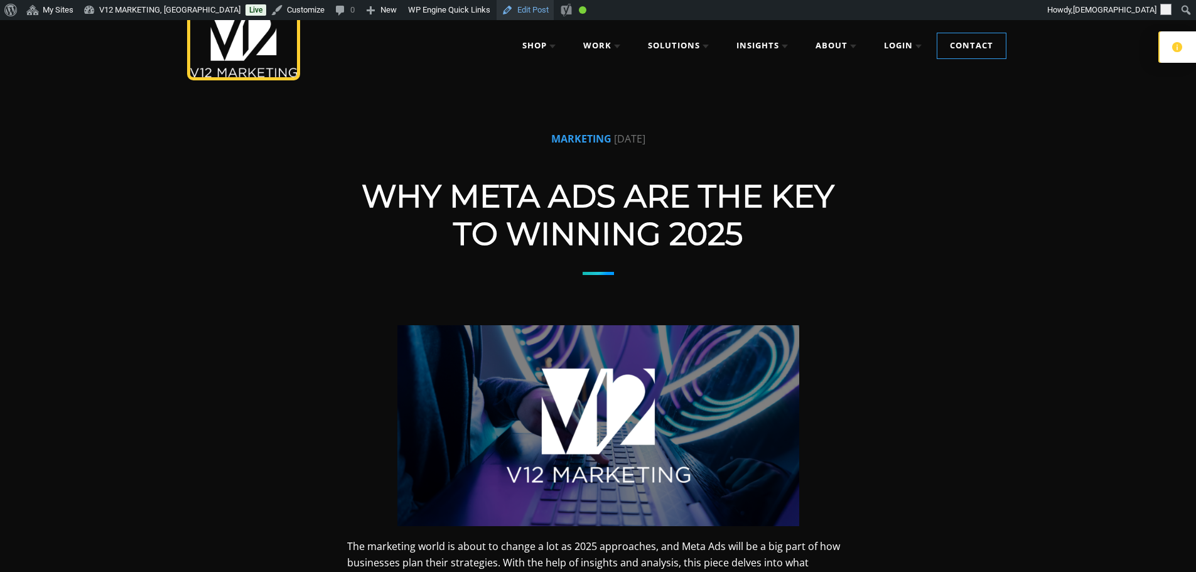
click at [507, 13] on link "Edit Post" at bounding box center [525, 10] width 57 height 20
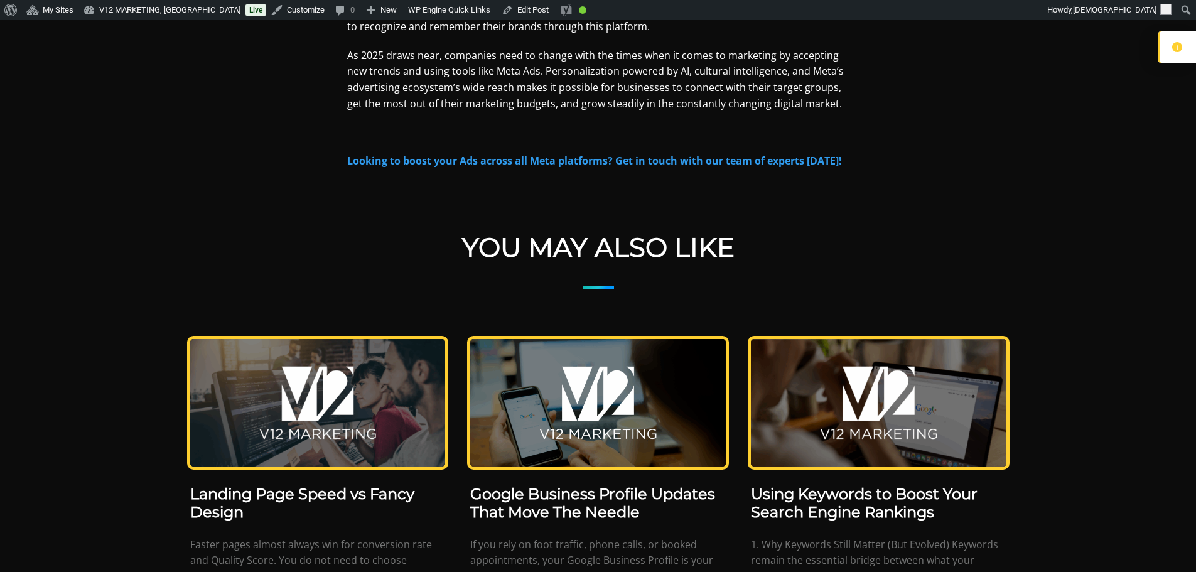
scroll to position [1696, 0]
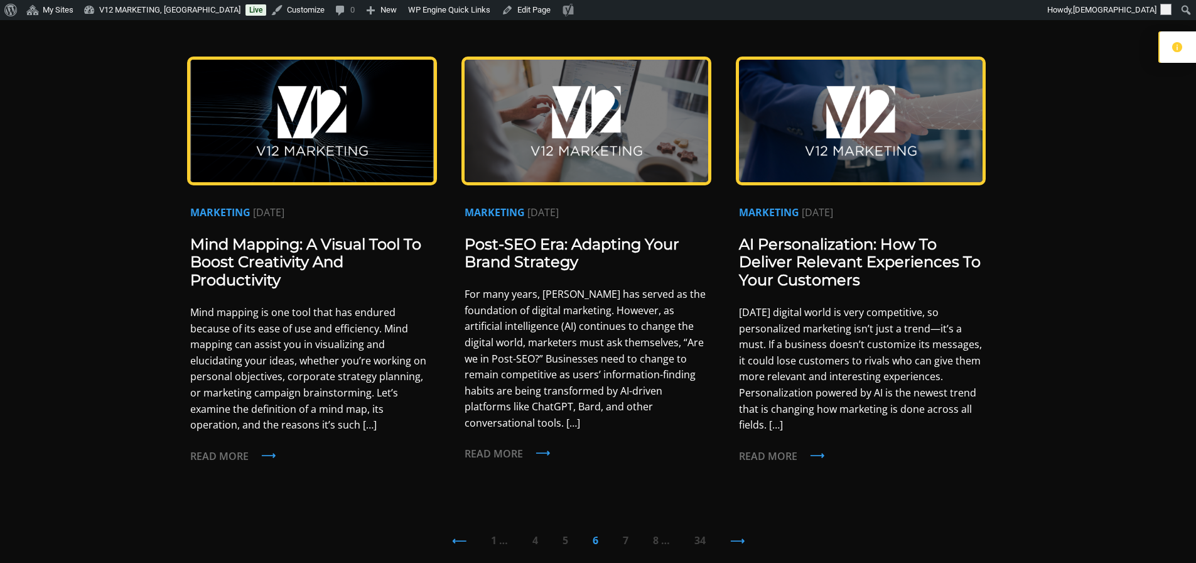
scroll to position [1197, 0]
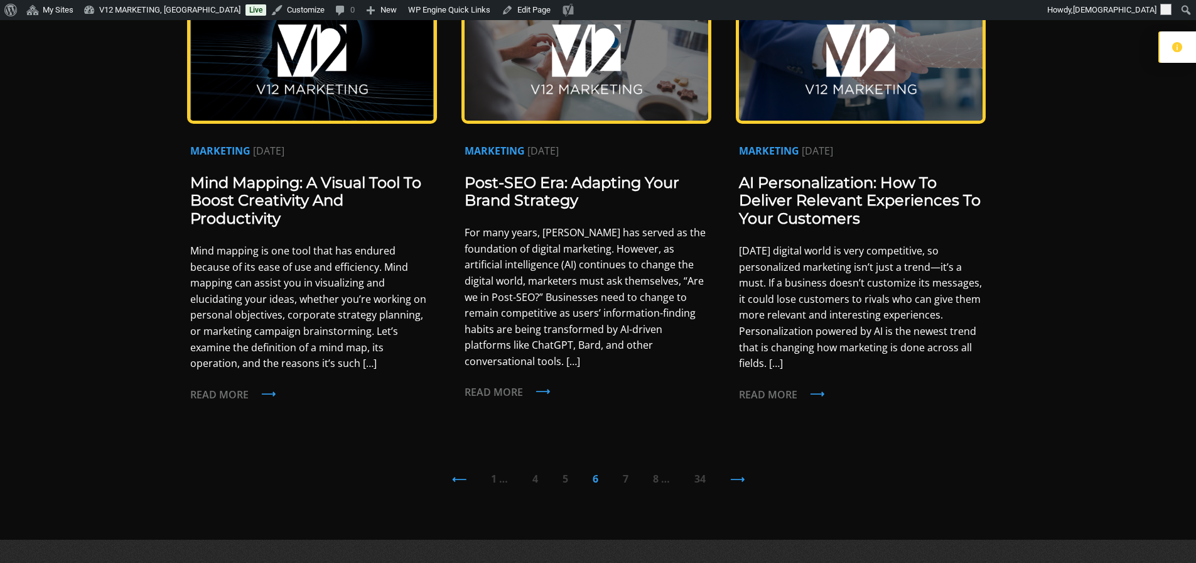
click at [624, 472] on link "7" at bounding box center [626, 479] width 6 height 14
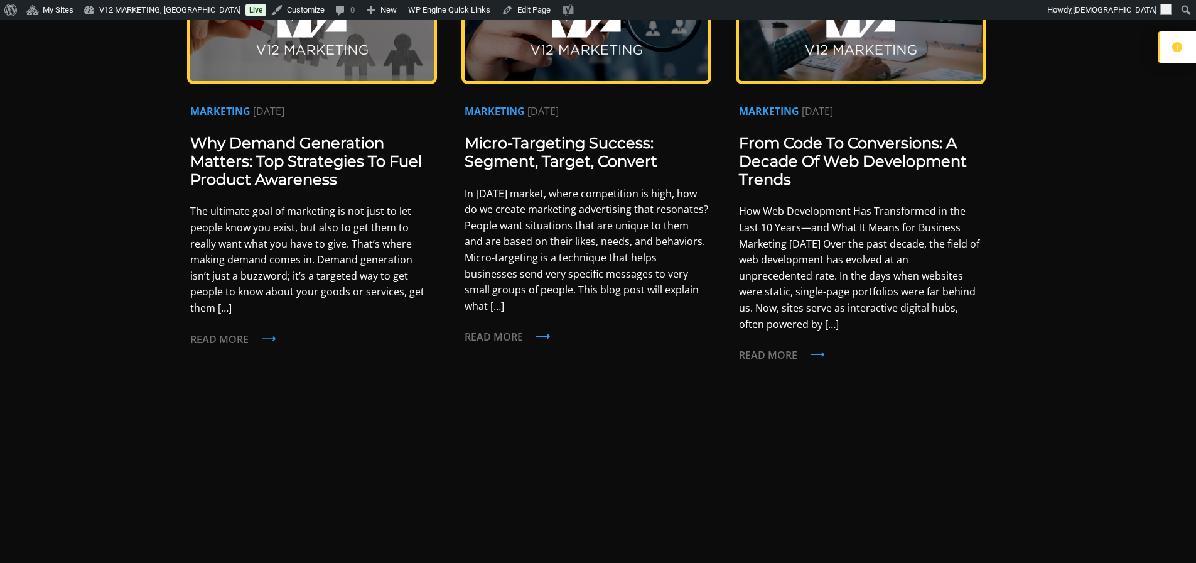
scroll to position [816, 0]
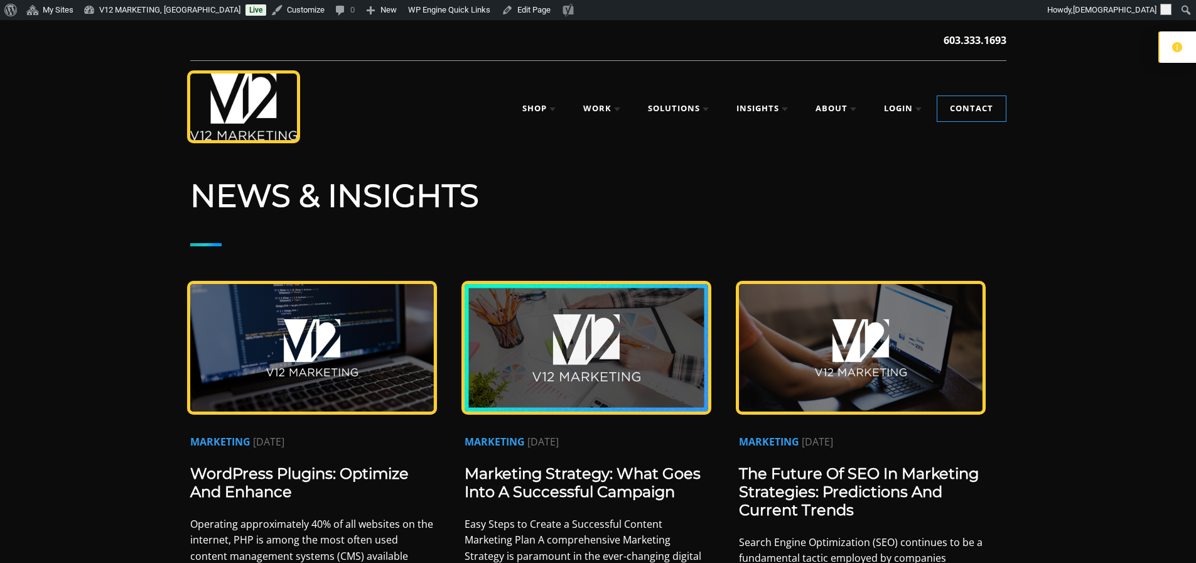
drag, startPoint x: 877, startPoint y: 320, endPoint x: 850, endPoint y: 472, distance: 154.3
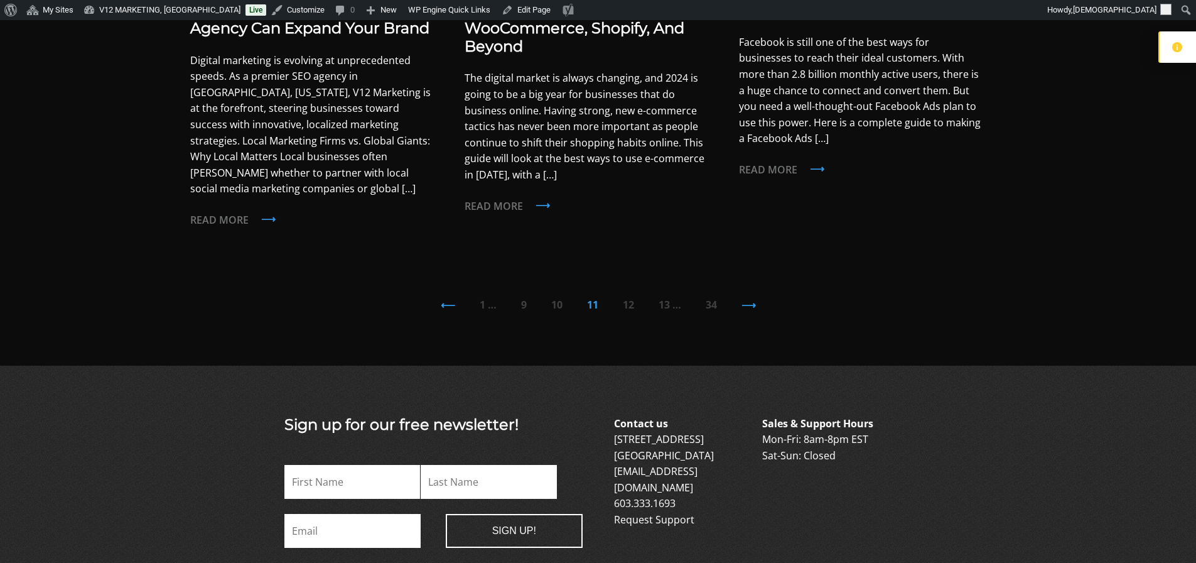
scroll to position [1444, 0]
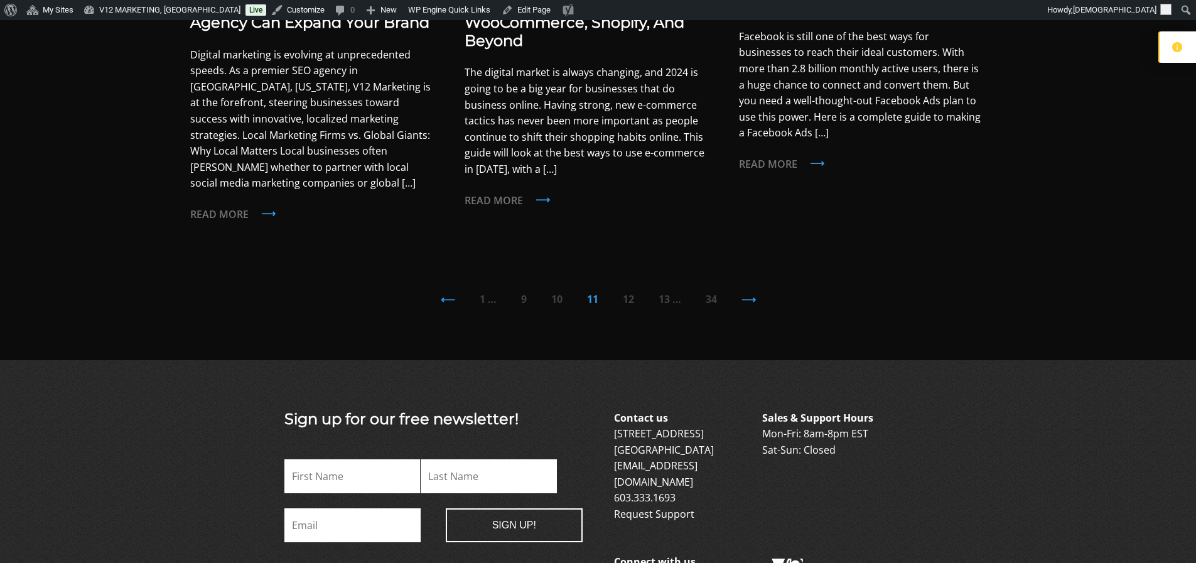
click at [632, 300] on link "12" at bounding box center [628, 299] width 11 height 14
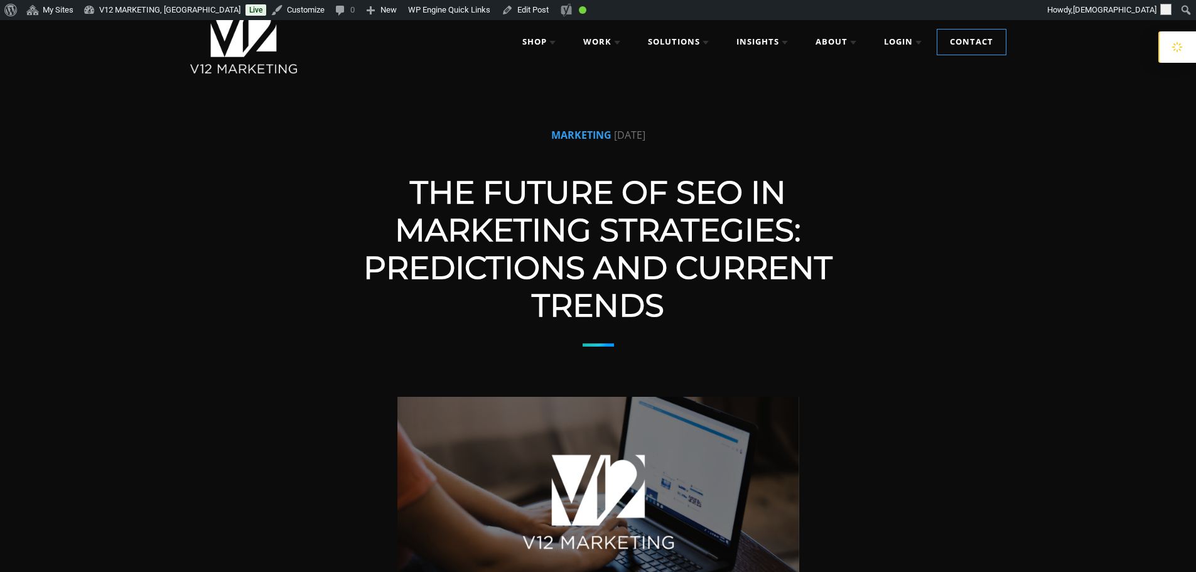
scroll to position [377, 0]
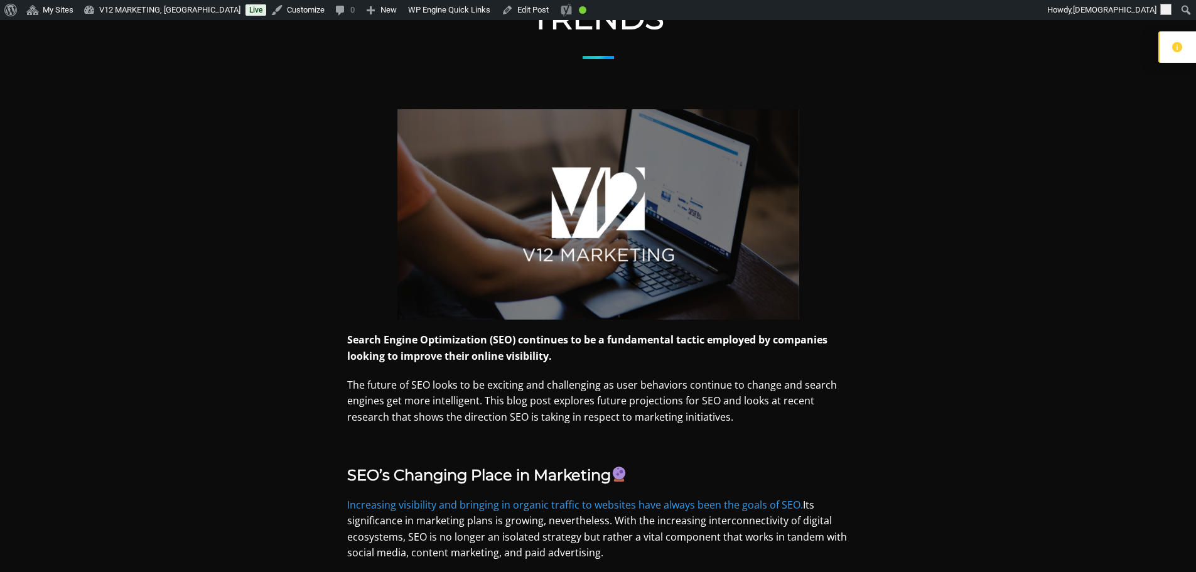
scroll to position [251, 0]
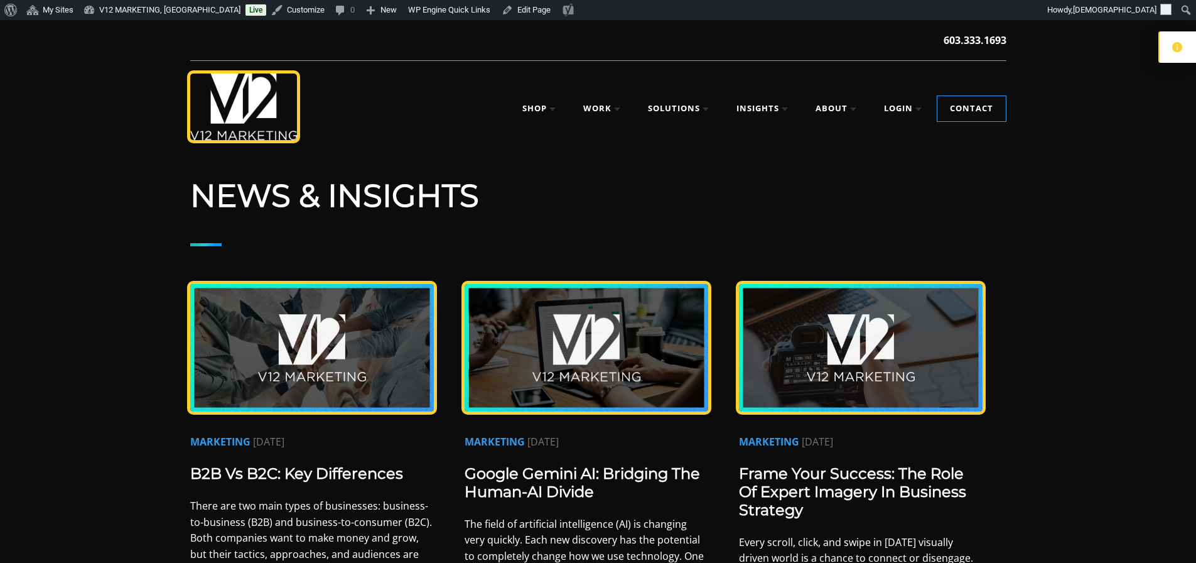
click at [1173, 46] on icon at bounding box center [1177, 47] width 10 height 10
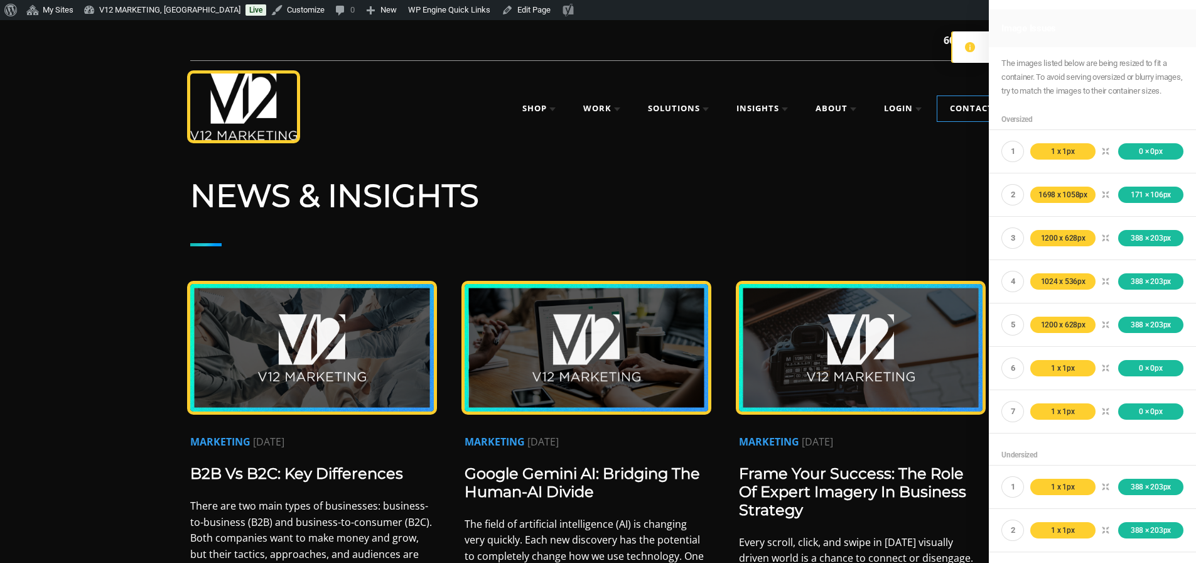
click at [147, 82] on header "603.333.1693 V12 MARKETING, Concord NH V12 MARKETING | Digital Marketing Agency…" at bounding box center [598, 82] width 1196 height 124
click at [149, 74] on header "603.333.1693 V12 MARKETING, Concord NH V12 MARKETING | Digital Marketing Agency…" at bounding box center [598, 82] width 1196 height 124
click at [953, 48] on div at bounding box center [970, 46] width 38 height 31
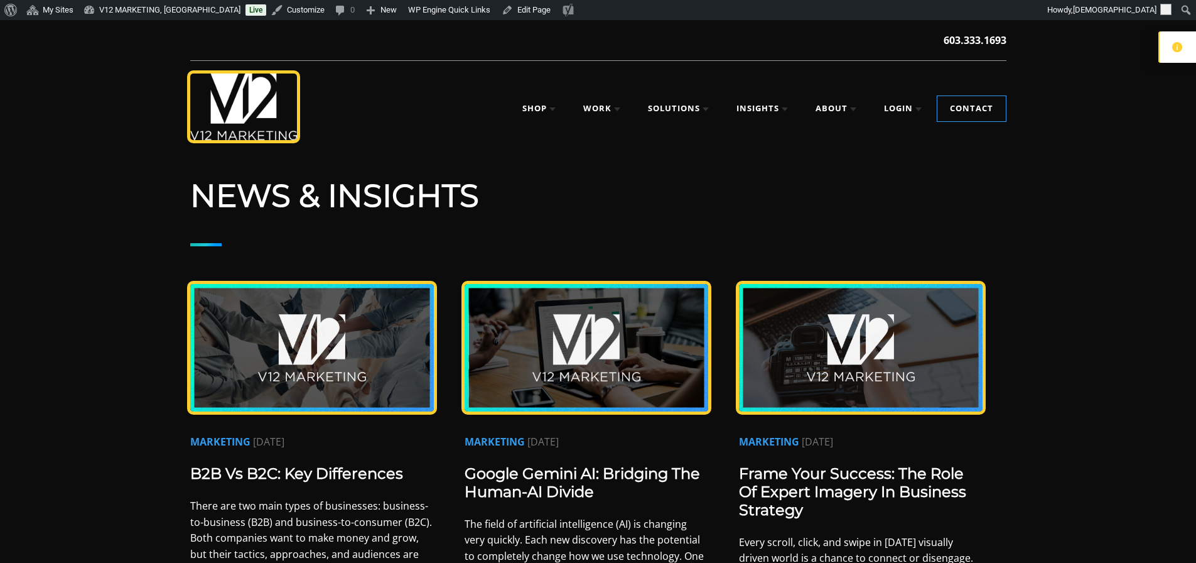
click at [919, 94] on div "V12 MARKETING, Concord NH V12 MARKETING | Digital Marketing Agency in Concord, …" at bounding box center [598, 102] width 816 height 83
